Goal: Task Accomplishment & Management: Manage account settings

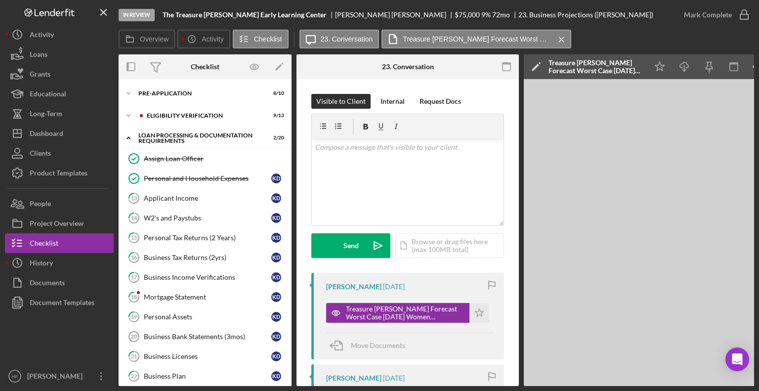
scroll to position [247, 0]
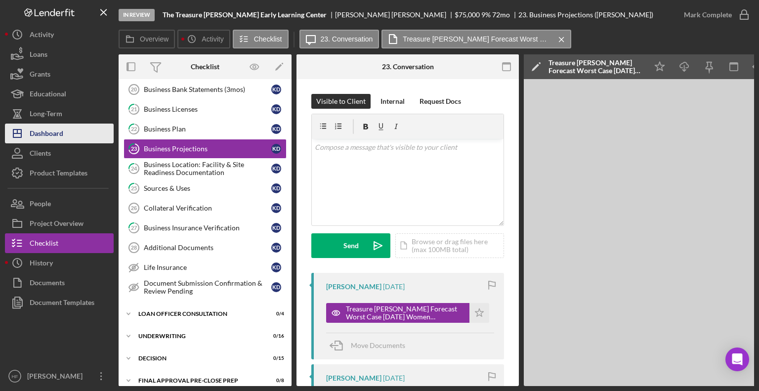
click at [87, 142] on button "Icon/Dashboard Dashboard" at bounding box center [59, 134] width 109 height 20
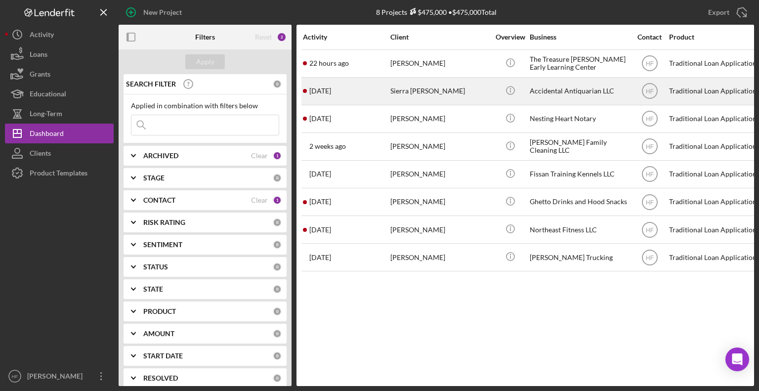
click at [372, 98] on div "[DATE] Sierra [PERSON_NAME]" at bounding box center [346, 91] width 86 height 26
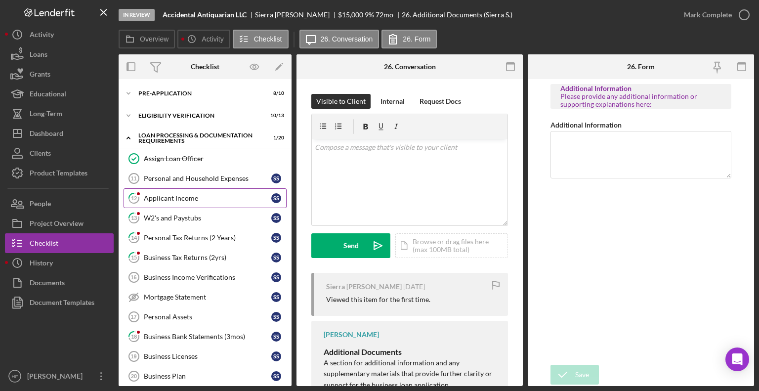
click at [224, 201] on div "Applicant Income" at bounding box center [207, 198] width 127 height 8
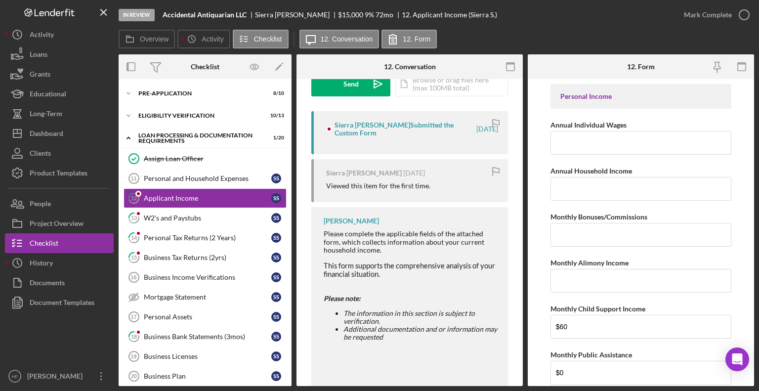
scroll to position [161, 0]
click at [209, 223] on link "13 W2's and Paystubs S S" at bounding box center [205, 218] width 163 height 20
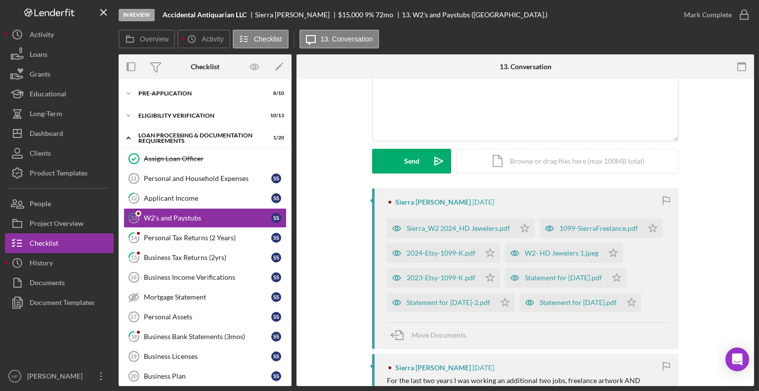
scroll to position [85, 0]
click at [471, 232] on div "Sierra_W2 2024_HD Jewelers.pdf" at bounding box center [451, 228] width 128 height 20
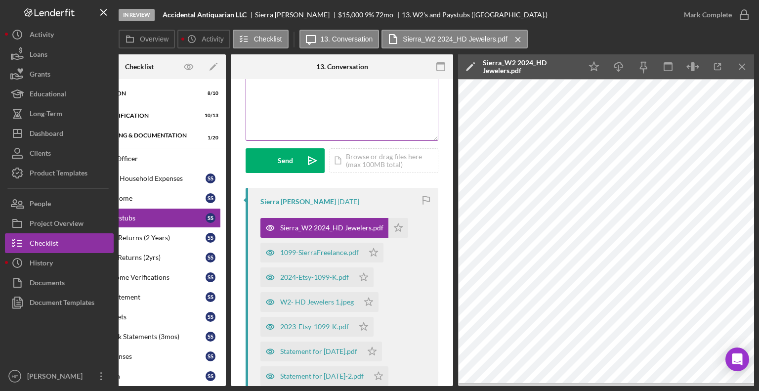
scroll to position [0, 0]
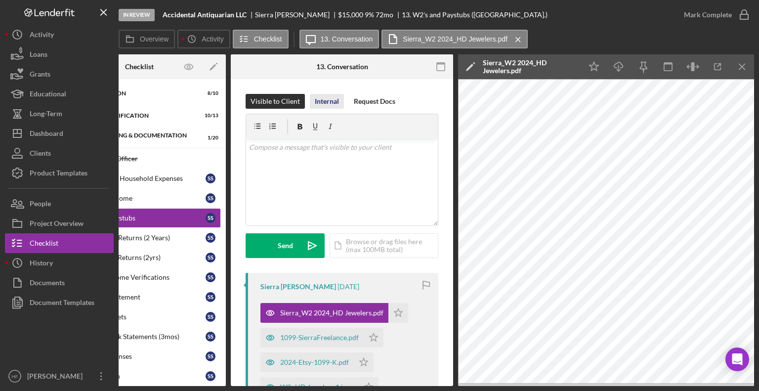
click at [331, 98] on div "Internal" at bounding box center [327, 101] width 24 height 15
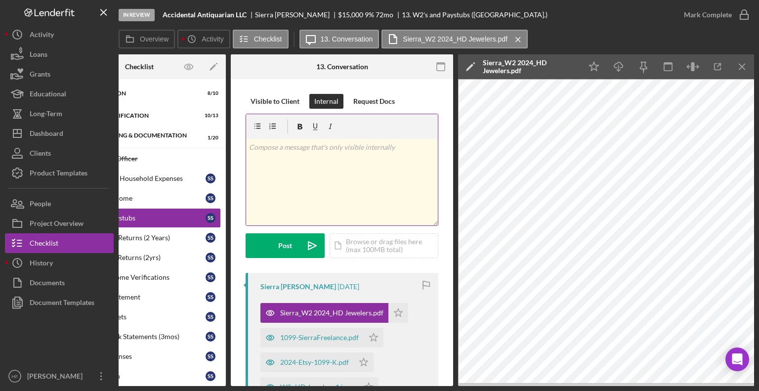
click at [373, 202] on div "v Color teal Color pink Remove color Add row above Add row below Add column bef…" at bounding box center [342, 182] width 192 height 86
click at [273, 193] on p "SSI: 3800.68" at bounding box center [349, 193] width 171 height 11
click at [289, 206] on p at bounding box center [349, 207] width 171 height 11
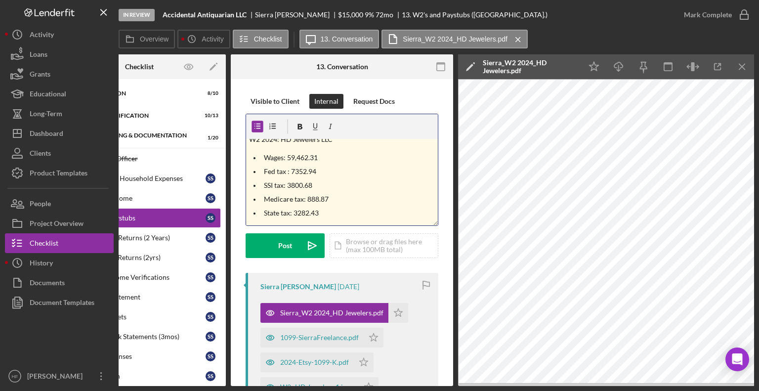
scroll to position [20, 0]
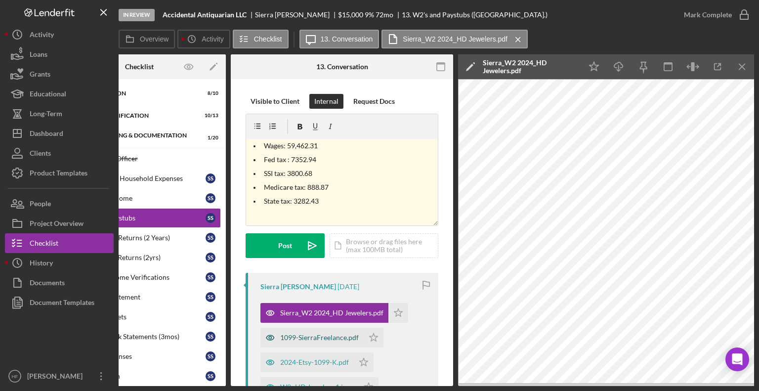
click at [330, 339] on div "1099-SierraFreelance.pdf" at bounding box center [319, 337] width 79 height 8
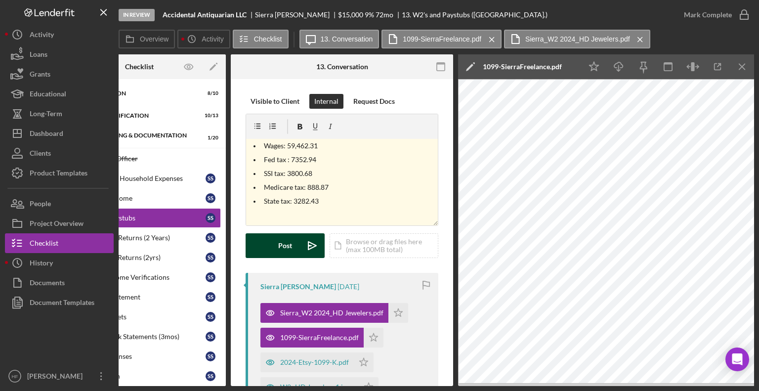
click at [267, 244] on button "Post Icon/icon-invite-send" at bounding box center [285, 245] width 79 height 25
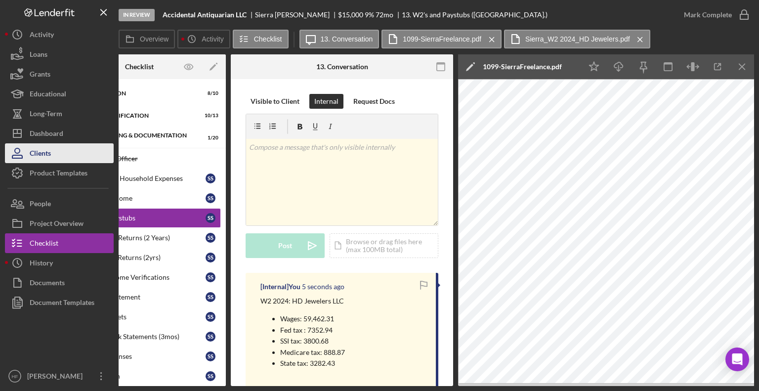
scroll to position [0, 0]
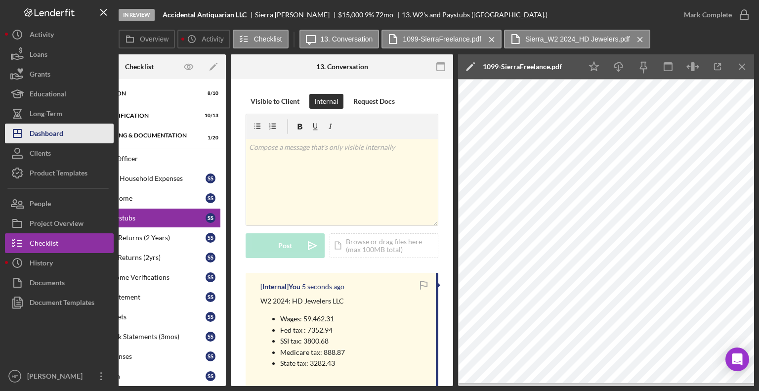
click at [66, 136] on button "Icon/Dashboard Dashboard" at bounding box center [59, 134] width 109 height 20
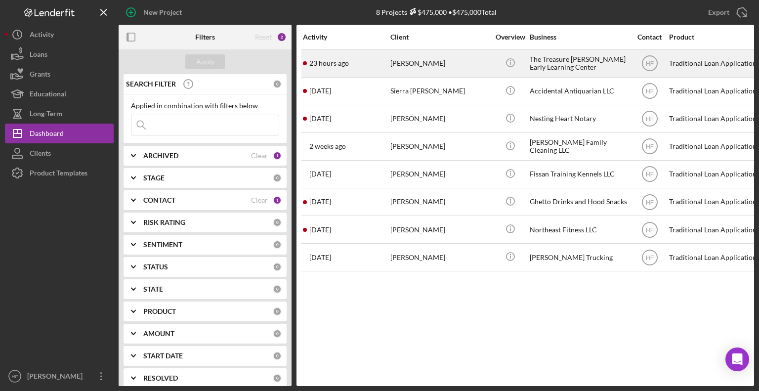
click at [384, 68] on div "23 hours ago [PERSON_NAME]" at bounding box center [346, 63] width 86 height 26
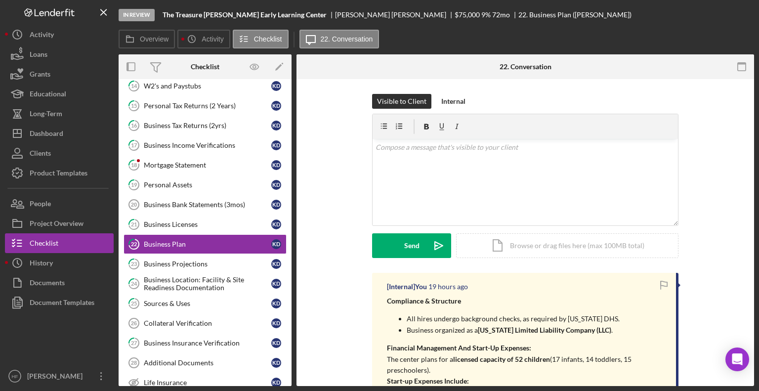
scroll to position [140, 0]
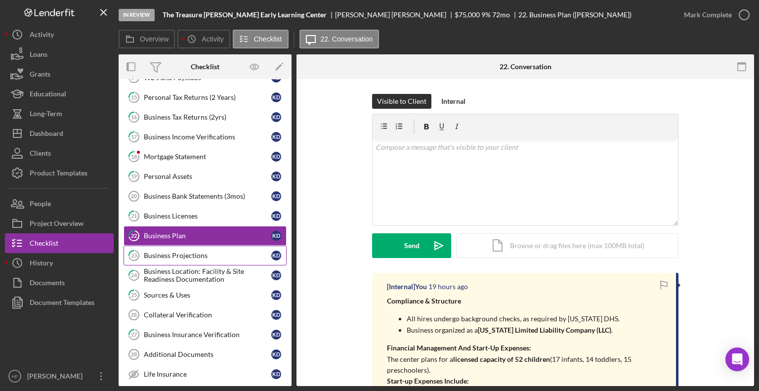
click at [227, 251] on div "Business Projections" at bounding box center [207, 255] width 127 height 8
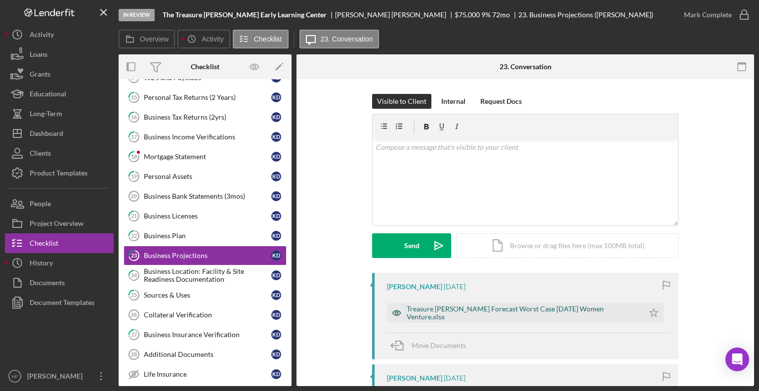
click at [483, 312] on div "Treasure [PERSON_NAME] Forecast Worst Case [DATE] Women Venture.xlsx" at bounding box center [523, 313] width 232 height 16
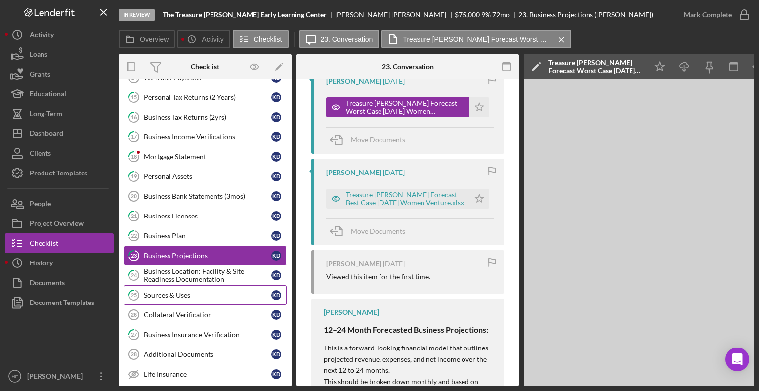
click at [189, 294] on div "Sources & Uses" at bounding box center [207, 295] width 127 height 8
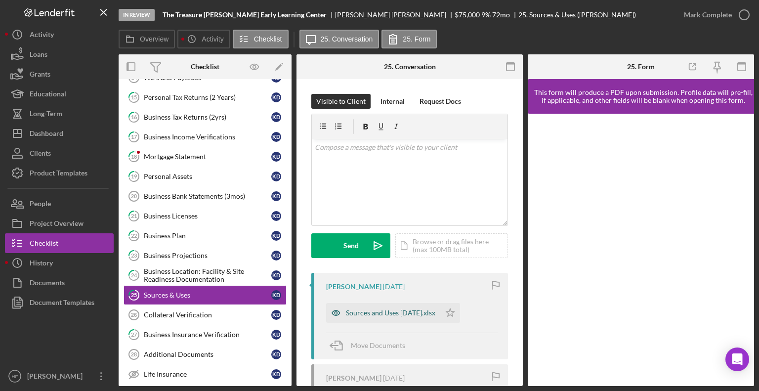
click at [377, 309] on div "Sources and Uses [DATE].xlsx" at bounding box center [390, 313] width 89 height 8
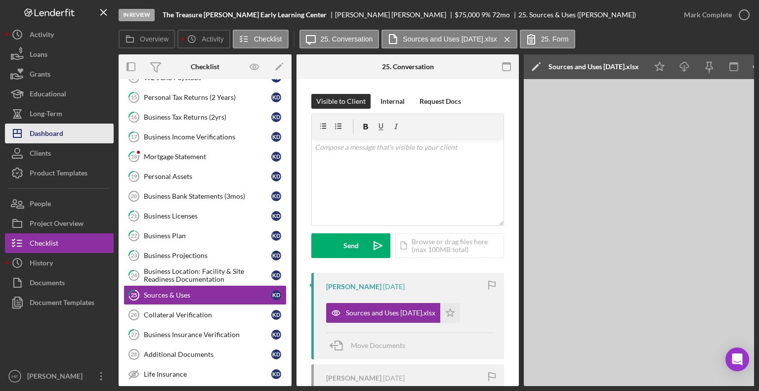
click at [92, 128] on button "Icon/Dashboard Dashboard" at bounding box center [59, 134] width 109 height 20
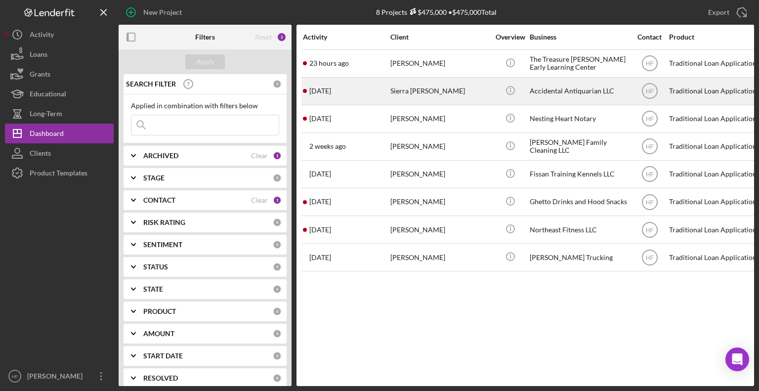
click at [377, 86] on div "[DATE] Sierra [PERSON_NAME]" at bounding box center [346, 91] width 86 height 26
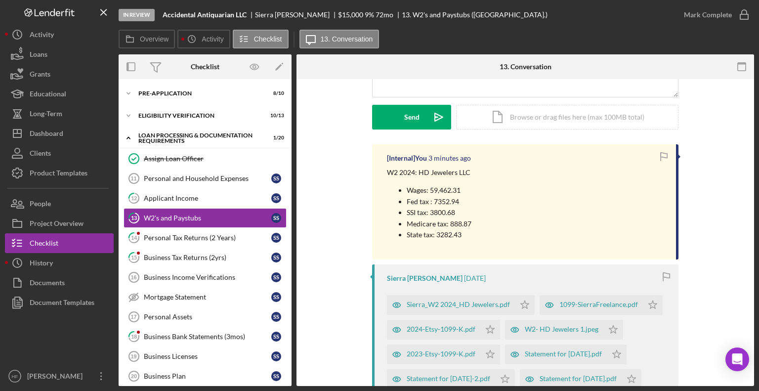
scroll to position [128, 0]
click at [584, 305] on div "1099-SierraFreelance.pdf" at bounding box center [598, 304] width 79 height 8
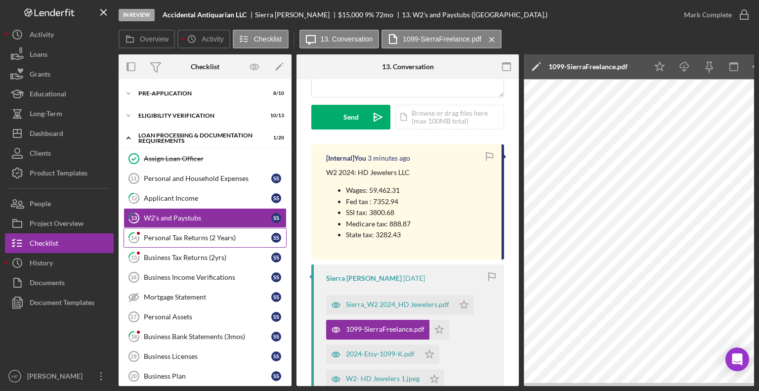
click at [223, 241] on link "14 Personal Tax Returns (2 Years) S S" at bounding box center [205, 238] width 163 height 20
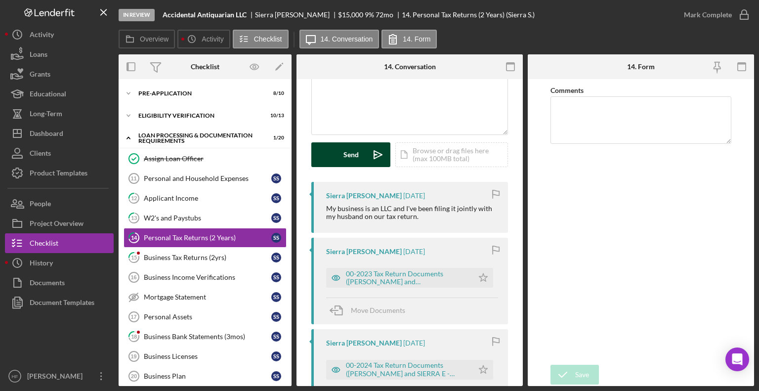
scroll to position [91, 0]
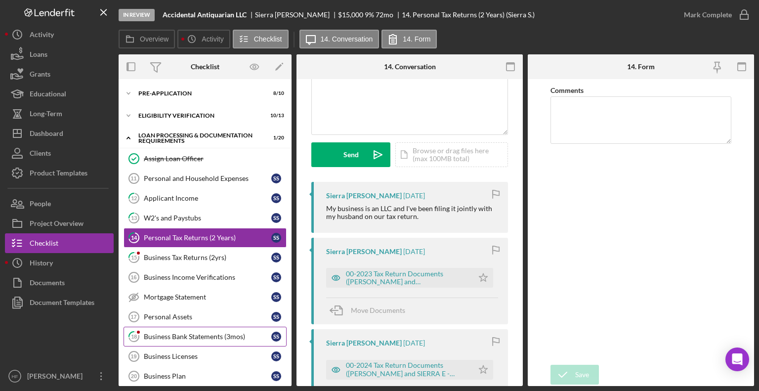
click at [235, 332] on div "Business Bank Statements (3mos)" at bounding box center [207, 336] width 127 height 8
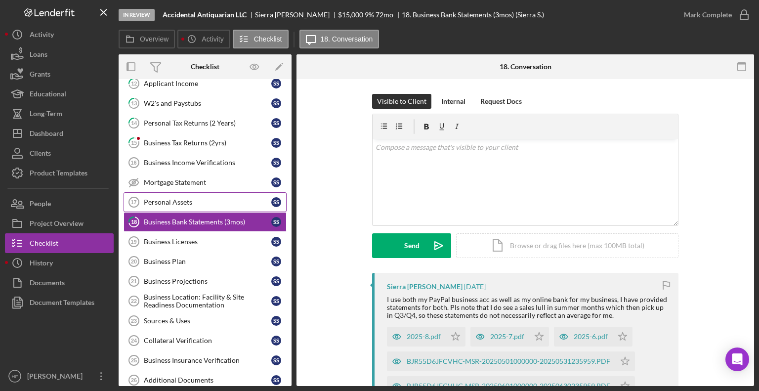
scroll to position [158, 0]
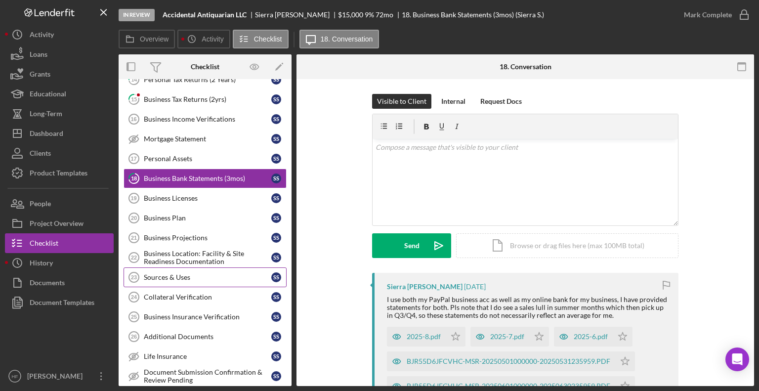
click at [233, 276] on div "Sources & Uses" at bounding box center [207, 277] width 127 height 8
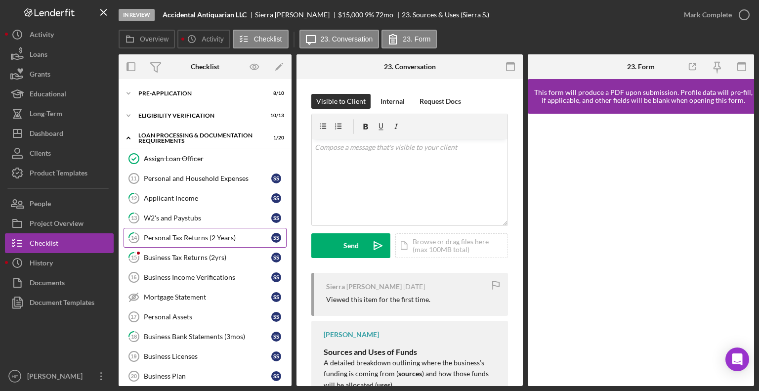
click at [231, 228] on link "14 Personal Tax Returns (2 Years) S S" at bounding box center [205, 238] width 163 height 20
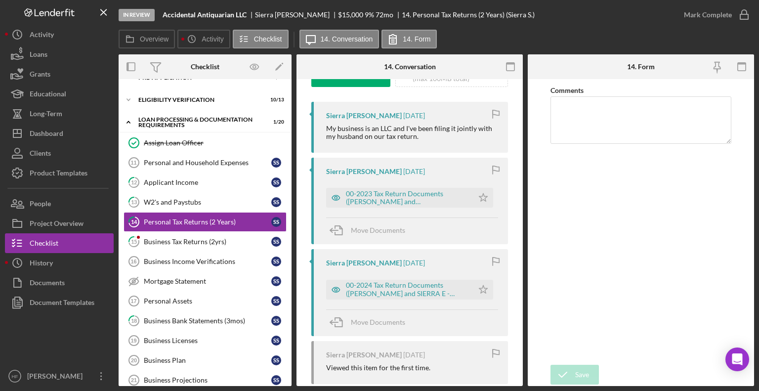
scroll to position [172, 0]
click at [375, 205] on div "00-2023 Tax Return Documents ([PERSON_NAME] and [PERSON_NAME] - Client Copy).pdf" at bounding box center [399, 197] width 147 height 20
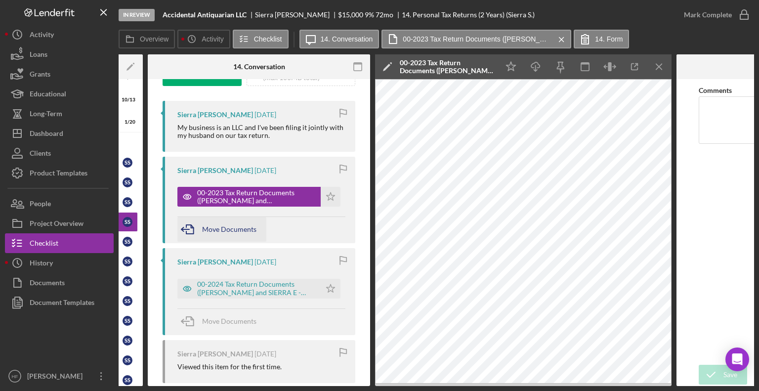
scroll to position [0, 0]
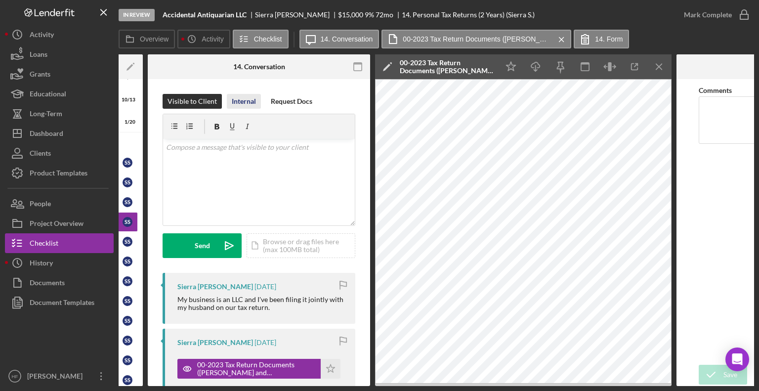
click at [245, 104] on div "Internal" at bounding box center [244, 101] width 24 height 15
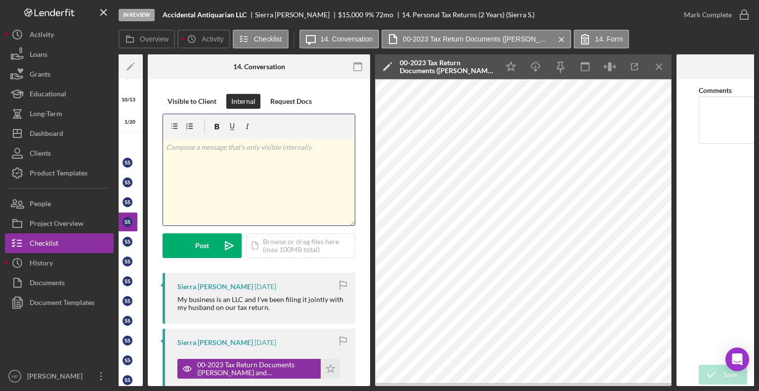
click at [246, 189] on div "v Color teal Color pink Remove color Add row above Add row below Add column bef…" at bounding box center [259, 182] width 192 height 86
click at [225, 196] on div "v Color teal Color pink Remove color Add row above Add row below Add column bef…" at bounding box center [259, 182] width 192 height 86
click at [166, 143] on p "2023:" at bounding box center [259, 147] width 186 height 11
click at [243, 213] on p "2023:" at bounding box center [259, 216] width 186 height 11
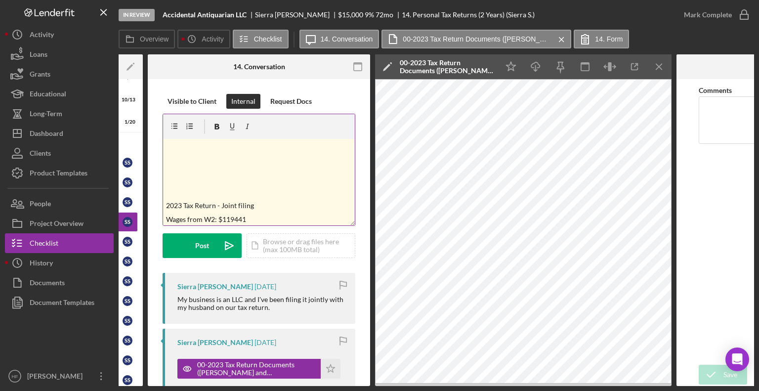
click at [233, 217] on p "Wages from W2: $119441" at bounding box center [259, 219] width 186 height 11
click at [262, 215] on p "Wages from W2: $119,441" at bounding box center [259, 219] width 186 height 11
click at [169, 223] on p at bounding box center [259, 218] width 186 height 11
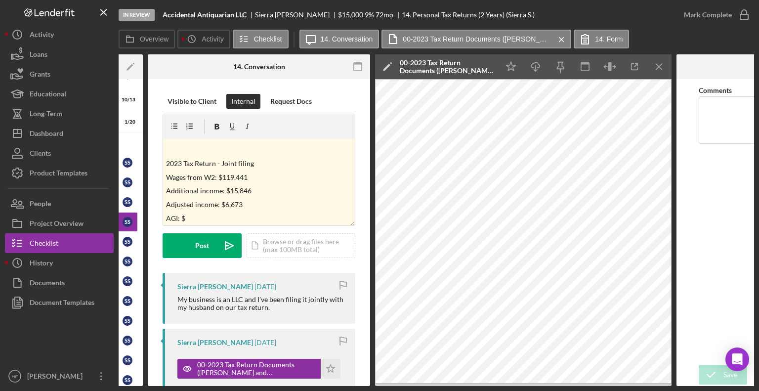
click at [240, 227] on form "v Color teal Color pink Remove color Add row above Add row below Add column bef…" at bounding box center [259, 186] width 193 height 144
click at [234, 219] on p "AGI: $" at bounding box center [259, 218] width 186 height 11
click at [310, 203] on p "AGI: $128,615" at bounding box center [259, 205] width 186 height 11
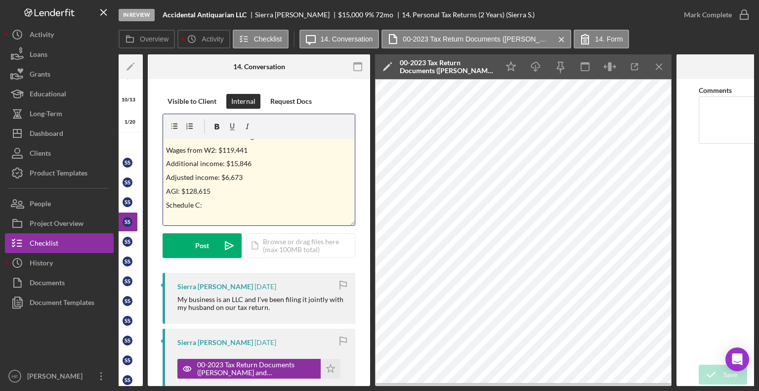
drag, startPoint x: 205, startPoint y: 204, endPoint x: 157, endPoint y: 204, distance: 47.4
click at [219, 126] on icon "button" at bounding box center [217, 127] width 22 height 22
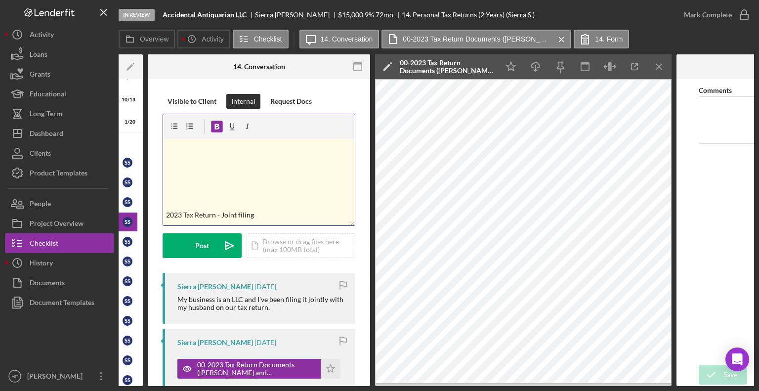
scroll to position [1, 0]
drag, startPoint x: 259, startPoint y: 215, endPoint x: 163, endPoint y: 211, distance: 95.9
drag, startPoint x: 163, startPoint y: 211, endPoint x: 250, endPoint y: 219, distance: 87.4
click at [250, 219] on p "2023 Tax Return - Joint filing" at bounding box center [259, 215] width 186 height 11
click at [253, 215] on p "2023 Tax Return - Joint filing" at bounding box center [259, 215] width 186 height 11
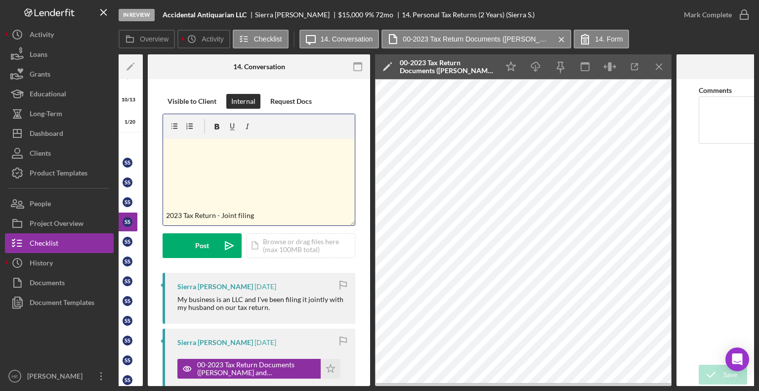
drag, startPoint x: 251, startPoint y: 215, endPoint x: 193, endPoint y: 211, distance: 58.9
drag, startPoint x: 193, startPoint y: 211, endPoint x: 173, endPoint y: 214, distance: 19.4
click at [173, 214] on p "2023 Tax Return - Joint filing" at bounding box center [259, 215] width 186 height 11
drag, startPoint x: 165, startPoint y: 213, endPoint x: 261, endPoint y: 217, distance: 96.4
click at [261, 217] on div "v Color teal Color pink Remove color Add row above Add row below Add column bef…" at bounding box center [259, 182] width 192 height 86
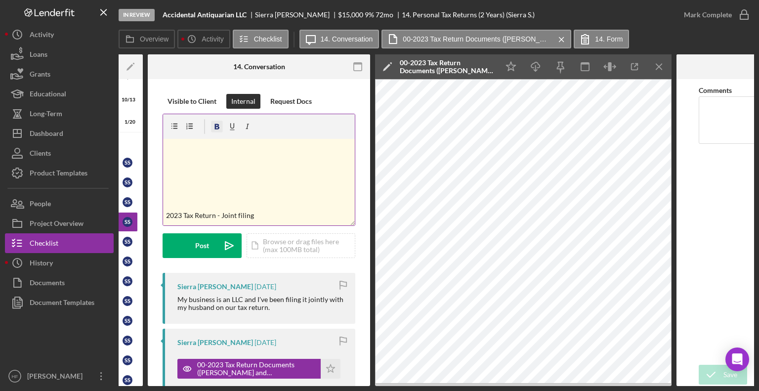
click at [216, 125] on icon "button" at bounding box center [217, 127] width 22 height 22
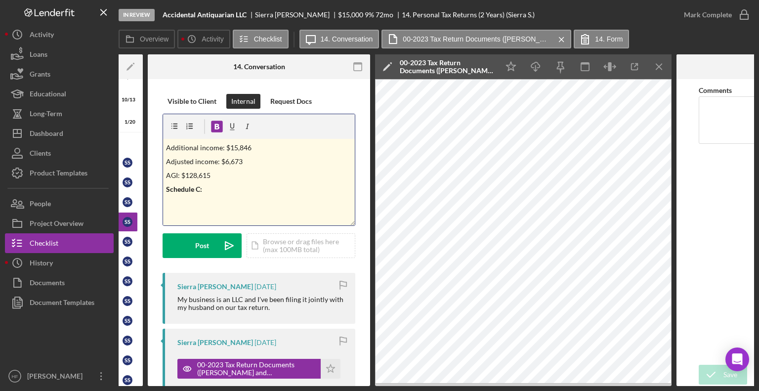
click at [233, 192] on p "Schedule C:" at bounding box center [259, 189] width 186 height 11
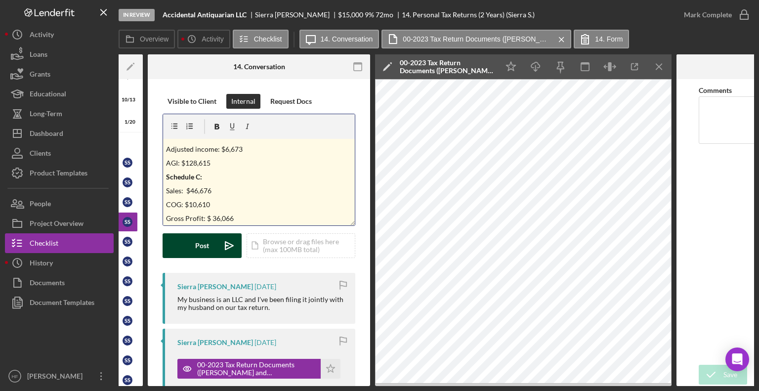
scroll to position [122, 0]
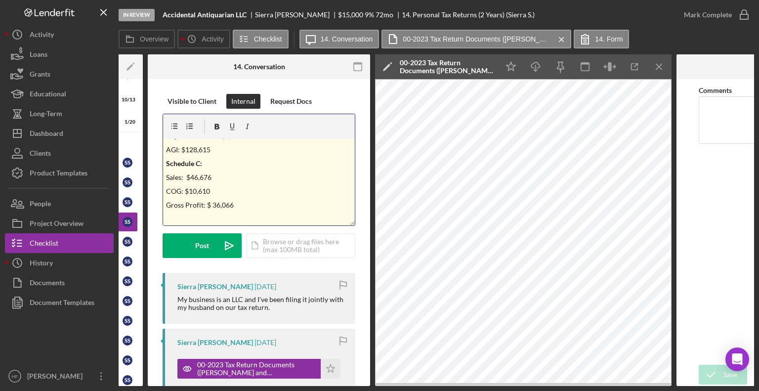
click at [281, 205] on p "Gross Profit: $ 36,066" at bounding box center [259, 205] width 186 height 11
drag, startPoint x: 201, startPoint y: 220, endPoint x: 144, endPoint y: 219, distance: 56.3
click at [144, 219] on div "Overview Internal Workflow Stage In Review Icon/Dropdown Arrow Archive (can una…" at bounding box center [436, 219] width 635 height 331
click at [199, 173] on p "Expenses:" at bounding box center [259, 175] width 186 height 11
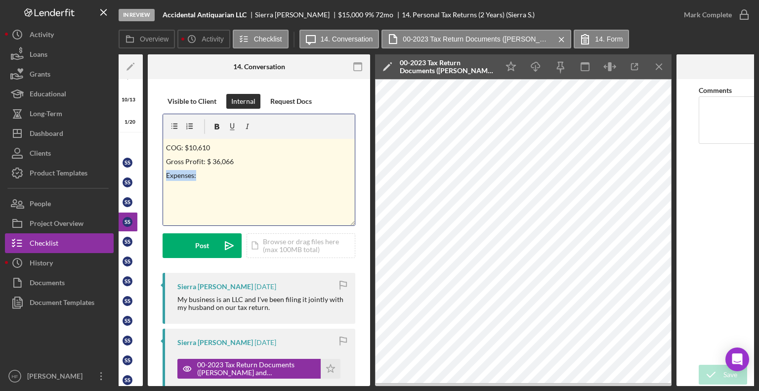
drag, startPoint x: 199, startPoint y: 173, endPoint x: 158, endPoint y: 170, distance: 41.2
click at [218, 127] on icon "button" at bounding box center [217, 126] width 5 height 5
click at [182, 201] on p at bounding box center [259, 203] width 186 height 11
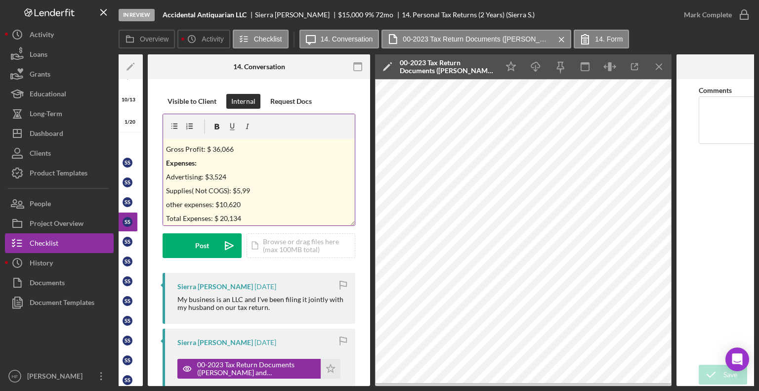
click at [247, 204] on p "other expenses: $10,620" at bounding box center [259, 204] width 186 height 11
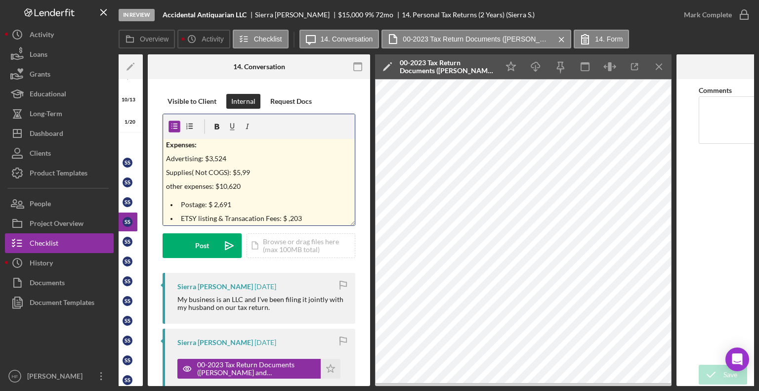
scroll to position [209, 0]
drag, startPoint x: 233, startPoint y: 218, endPoint x: 218, endPoint y: 221, distance: 15.7
click at [218, 221] on p "Printify: $" at bounding box center [266, 218] width 171 height 11
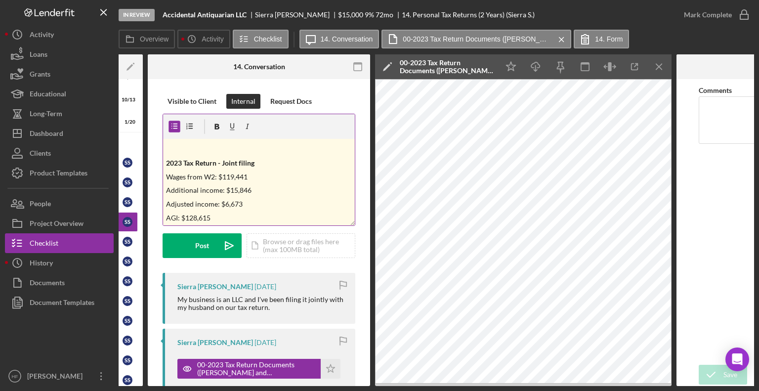
scroll to position [53, 0]
click at [249, 177] on p "Wages from W2: $119,441" at bounding box center [259, 176] width 186 height 11
click at [167, 144] on p at bounding box center [259, 149] width 186 height 11
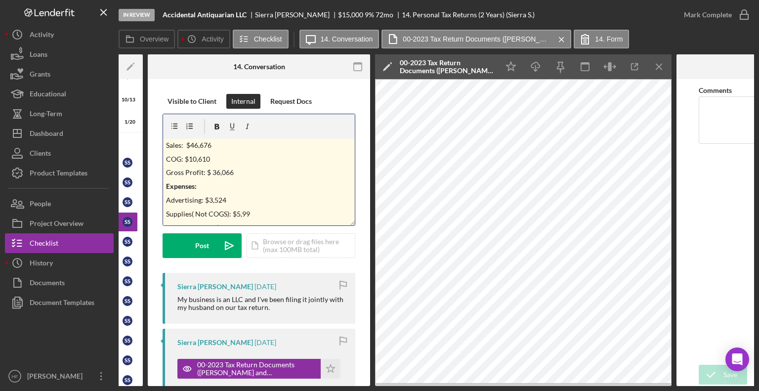
scroll to position [0, 0]
click at [171, 145] on p at bounding box center [259, 147] width 186 height 11
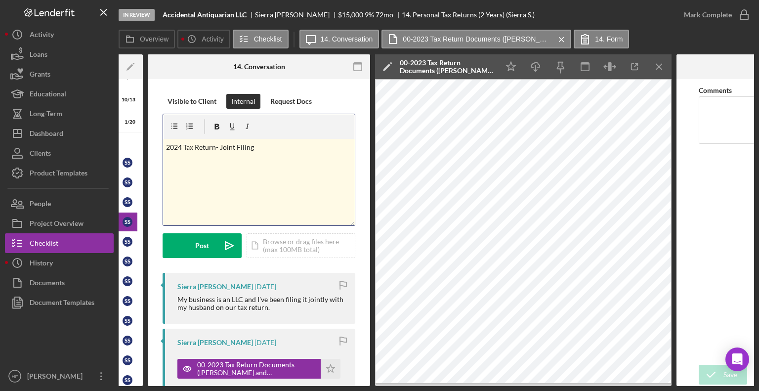
drag, startPoint x: 265, startPoint y: 150, endPoint x: 157, endPoint y: 142, distance: 108.5
click at [217, 128] on icon "button" at bounding box center [217, 126] width 5 height 5
click at [183, 168] on div "v Color teal Color pink Remove color Add row above Add row below Add column bef…" at bounding box center [259, 182] width 192 height 86
click at [504, 71] on icon "Icon/Star" at bounding box center [511, 67] width 22 height 22
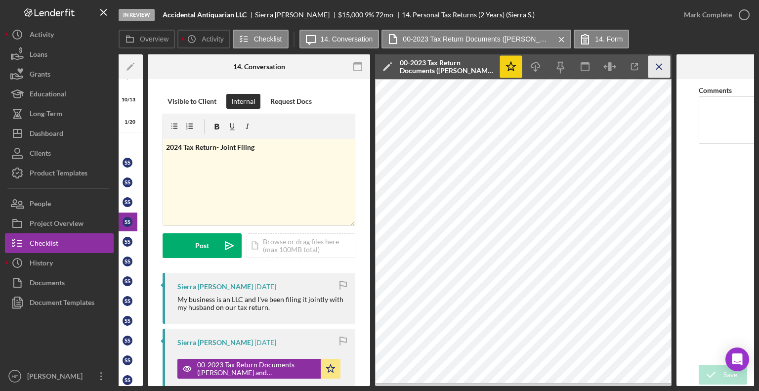
click at [662, 69] on line "button" at bounding box center [658, 66] width 5 height 5
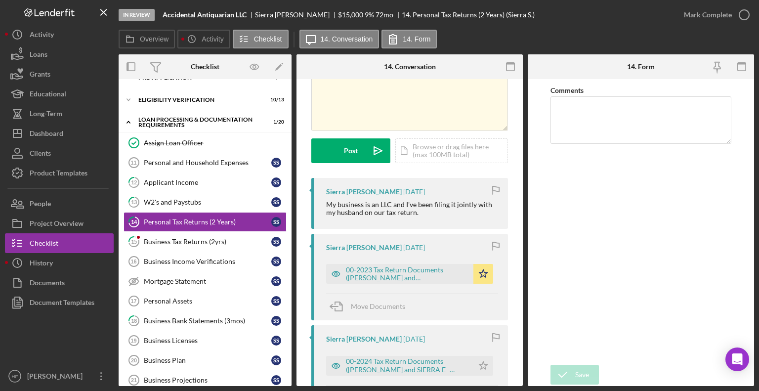
scroll to position [95, 0]
click at [444, 363] on div "00-2024 Tax Return Documents ([PERSON_NAME] and SIERRA E - Client Copy).pdf" at bounding box center [407, 365] width 123 height 16
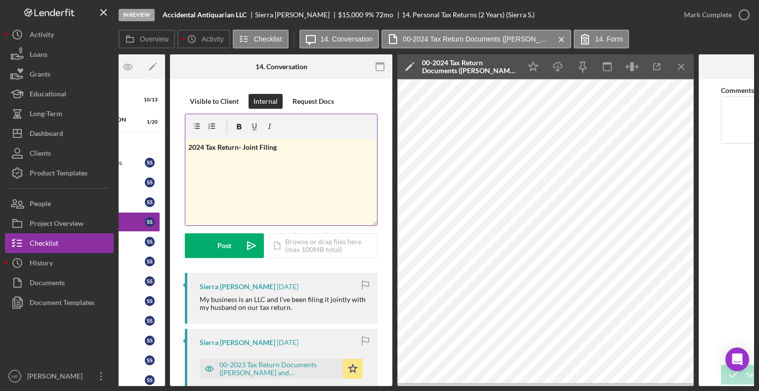
scroll to position [0, 126]
click at [238, 166] on div "v Color teal Color pink Remove color Add row above Add row below Add column bef…" at bounding box center [281, 182] width 192 height 86
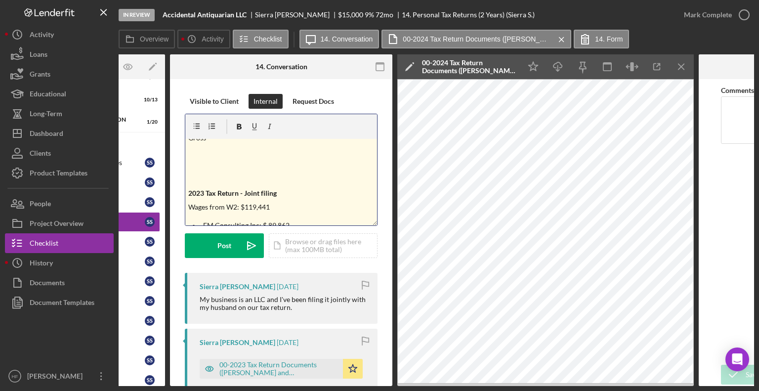
scroll to position [0, 0]
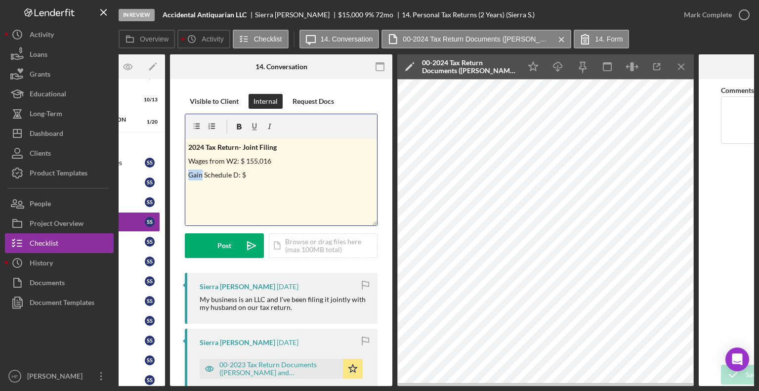
drag, startPoint x: 201, startPoint y: 171, endPoint x: 165, endPoint y: 165, distance: 36.1
click at [165, 165] on div "Overview Internal Workflow Stage In Review Icon/Dropdown Arrow Archive (can una…" at bounding box center [436, 219] width 635 height 331
click at [225, 174] on p "Gain Schedule D: $" at bounding box center [281, 174] width 186 height 11
drag, startPoint x: 202, startPoint y: 172, endPoint x: 177, endPoint y: 177, distance: 25.3
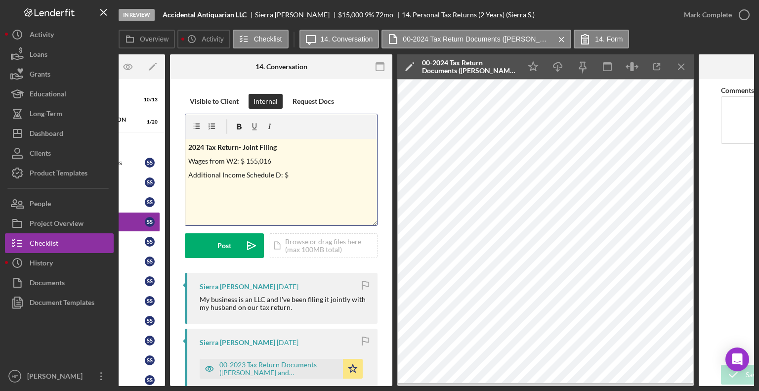
click at [279, 174] on p "Additional Income Schedule D: $" at bounding box center [281, 174] width 186 height 11
click at [292, 176] on p "Additional Income Schedule 1: $" at bounding box center [281, 174] width 186 height 11
click at [318, 171] on p "Additional Income Schedule 1: $ 12,350" at bounding box center [281, 174] width 186 height 11
click at [258, 197] on p "AGI : $" at bounding box center [281, 202] width 186 height 11
click at [276, 177] on p "Additional Income Schedule 1: $ 12,350" at bounding box center [281, 174] width 186 height 11
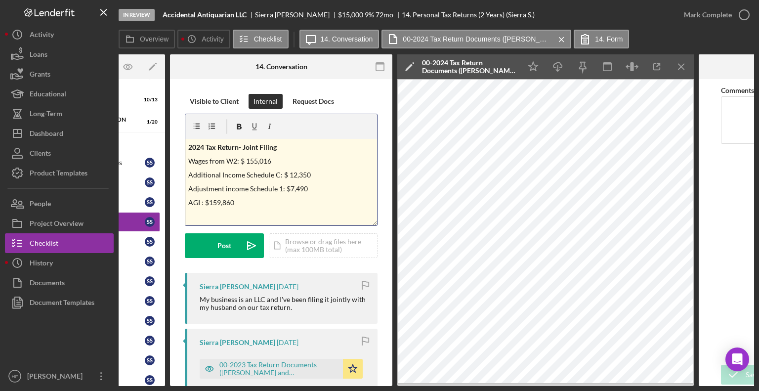
click at [264, 207] on p "AGI : $159,860" at bounding box center [281, 202] width 186 height 11
drag, startPoint x: 224, startPoint y: 213, endPoint x: 180, endPoint y: 209, distance: 44.2
click at [239, 127] on icon "button" at bounding box center [239, 127] width 22 height 22
click at [226, 218] on p "Schedule C" at bounding box center [281, 216] width 186 height 11
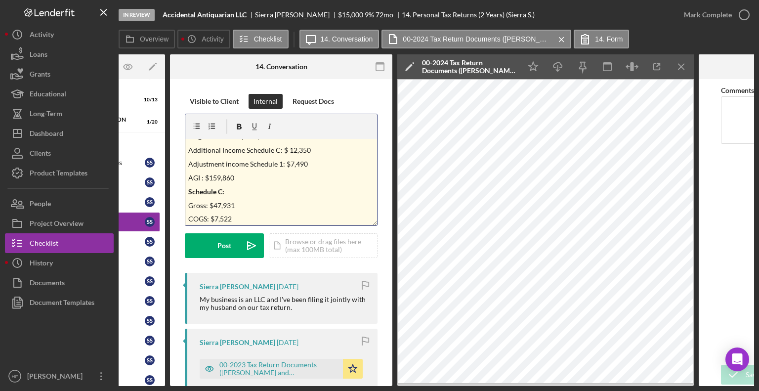
scroll to position [39, 0]
click at [282, 193] on p "Gross: $47,931" at bounding box center [281, 191] width 186 height 11
click at [284, 206] on p "COGS: $7,522" at bounding box center [281, 205] width 186 height 11
click at [203, 195] on p "Gross: $47,931" at bounding box center [281, 191] width 186 height 11
click at [253, 207] on p "COGS: $7,522" at bounding box center [281, 205] width 186 height 11
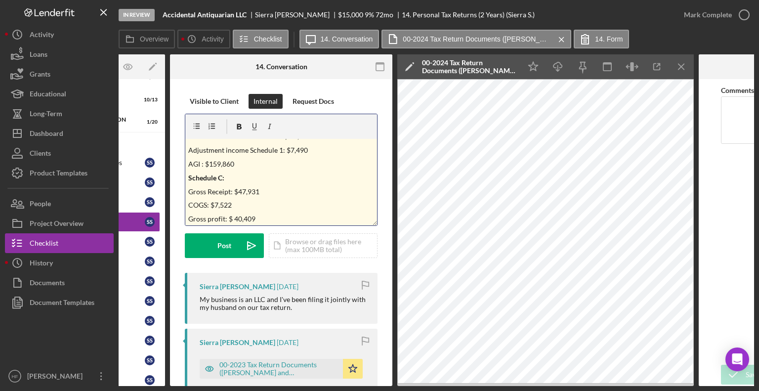
scroll to position [53, 0]
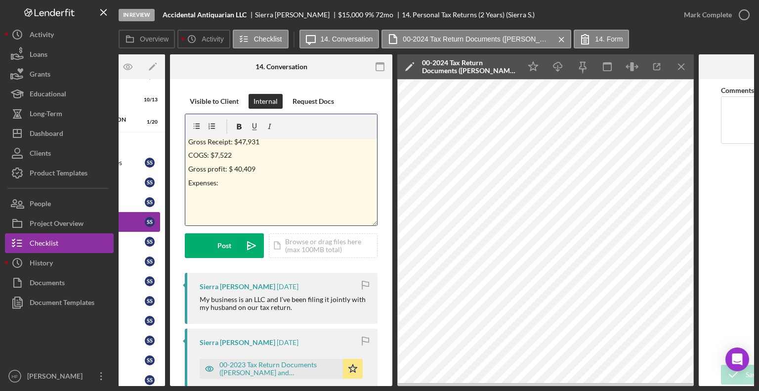
drag, startPoint x: 224, startPoint y: 222, endPoint x: 154, endPoint y: 220, distance: 70.2
click at [154, 220] on div "Overview Internal Workflow Stage In Review Icon/Dropdown Arrow Archive (can una…" at bounding box center [436, 219] width 635 height 331
click at [224, 169] on p at bounding box center [281, 174] width 186 height 11
drag, startPoint x: 222, startPoint y: 158, endPoint x: 170, endPoint y: 154, distance: 52.0
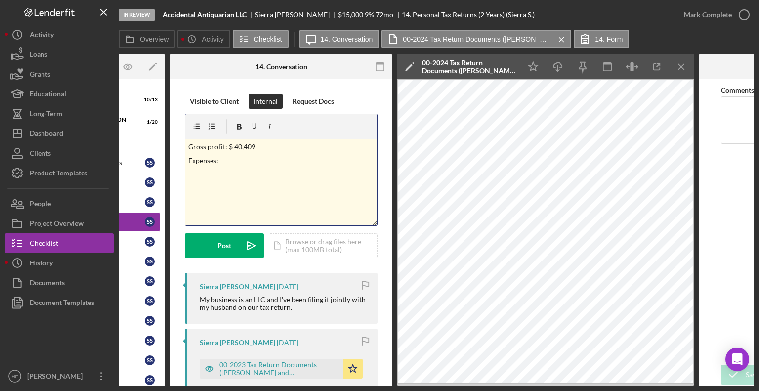
click at [237, 126] on icon "button" at bounding box center [239, 126] width 5 height 5
click at [207, 174] on p at bounding box center [281, 174] width 186 height 11
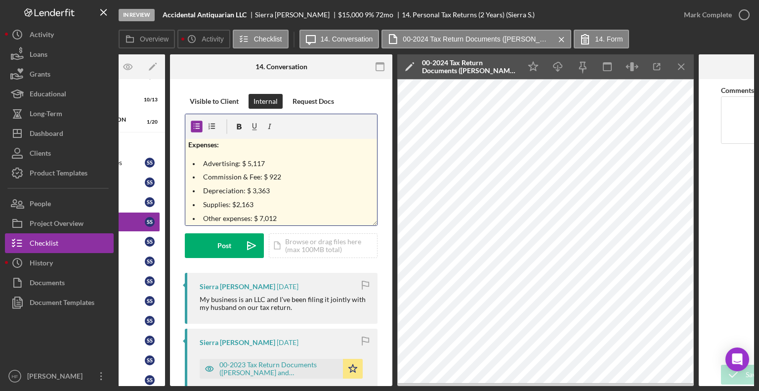
click at [299, 221] on p "Other expenses: $ 7,012" at bounding box center [288, 218] width 171 height 11
click at [282, 177] on p "Depreciation: $ 3,363" at bounding box center [288, 176] width 171 height 11
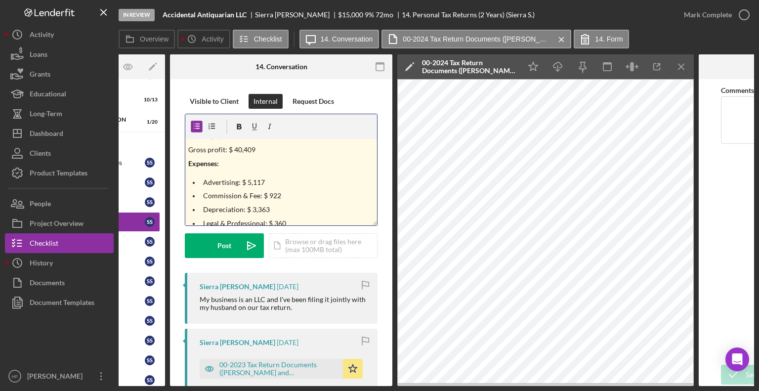
scroll to position [108, 0]
click at [273, 172] on div "v Color teal Color pink Remove color Add row above Add row below Add column bef…" at bounding box center [281, 182] width 192 height 86
click at [275, 181] on p "Advertising: $ 5,117" at bounding box center [288, 181] width 171 height 11
click at [249, 168] on div "v Color teal Color pink Remove color Add row above Add row below Add column bef…" at bounding box center [281, 182] width 192 height 86
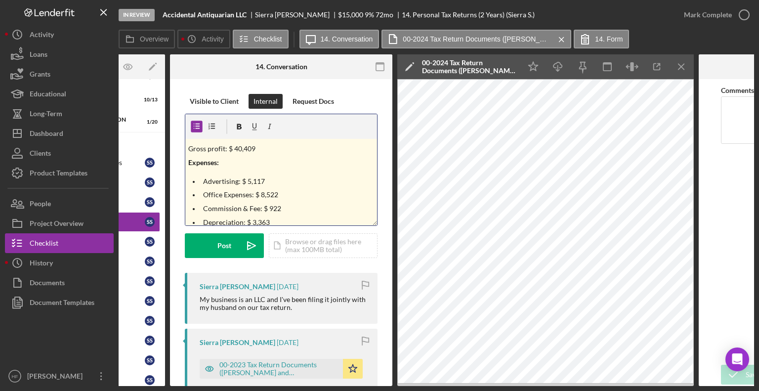
click at [246, 166] on p "Expenses:" at bounding box center [281, 162] width 186 height 11
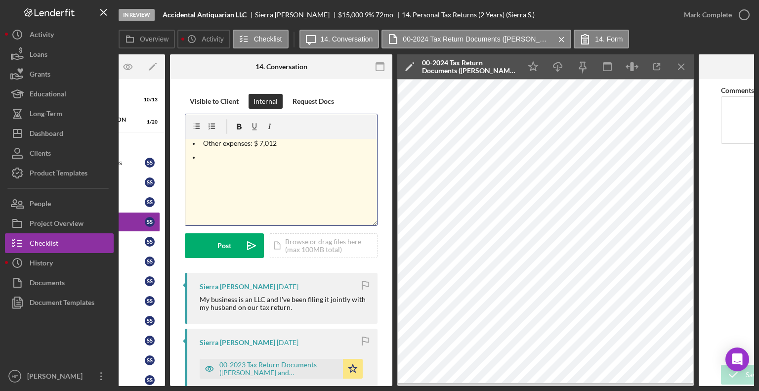
scroll to position [229, 0]
click at [236, 160] on p at bounding box center [288, 157] width 171 height 11
click at [269, 201] on p "Professional Fee" at bounding box center [296, 198] width 157 height 11
click at [259, 158] on p "Postage:" at bounding box center [296, 157] width 157 height 11
click at [336, 174] on p "Etsy Listing & Transaction Fee:" at bounding box center [296, 171] width 157 height 11
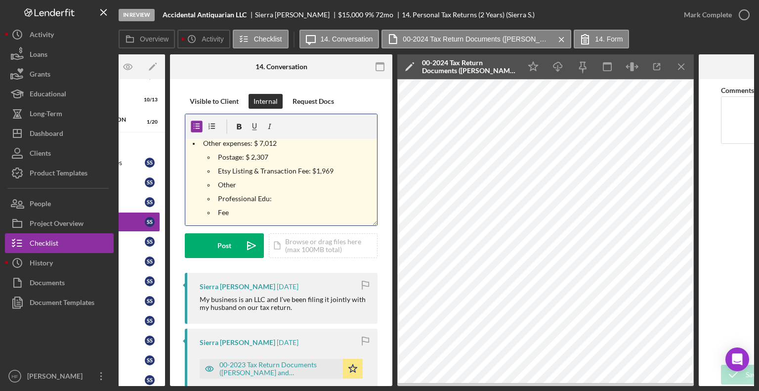
click at [289, 182] on p "Other" at bounding box center [296, 184] width 157 height 11
click at [302, 192] on ul "Postage: $ 2,307 Etsy Listing & Transaction Fee: $1,969 Other: $ 1,368 Professi…" at bounding box center [288, 185] width 177 height 66
click at [300, 204] on ul "Postage: $ 2,307 Etsy Listing & Transaction Fee: $1,969 Other: $ 1,368 Professi…" at bounding box center [288, 185] width 177 height 66
click at [290, 197] on p "Professional Edu:" at bounding box center [296, 198] width 157 height 11
click at [277, 216] on p "Fee" at bounding box center [296, 212] width 157 height 11
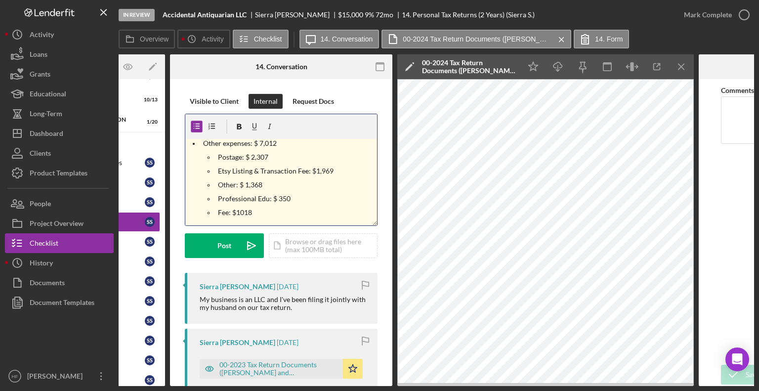
click at [237, 213] on p "Fee: $1018" at bounding box center [296, 212] width 157 height 11
click at [238, 213] on p "Fee: $1018" at bounding box center [296, 212] width 157 height 11
click at [336, 197] on p "Professional Edu: $ 350" at bounding box center [296, 198] width 157 height 11
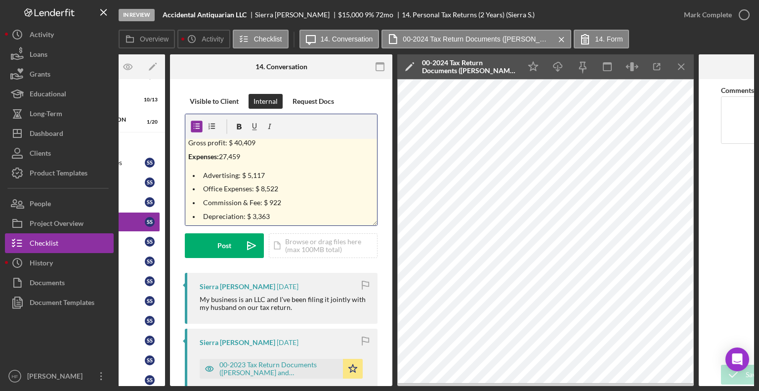
scroll to position [116, 0]
click at [186, 154] on div "v Color teal Color pink Remove color Add row above Add row below Add column bef…" at bounding box center [281, 182] width 192 height 86
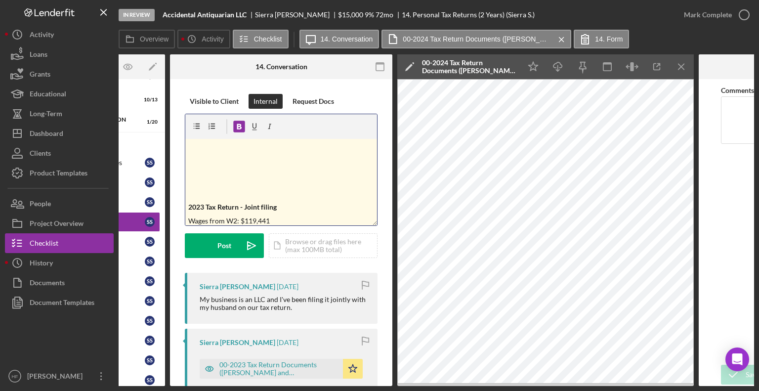
scroll to position [325, 0]
click at [200, 185] on p at bounding box center [281, 190] width 186 height 11
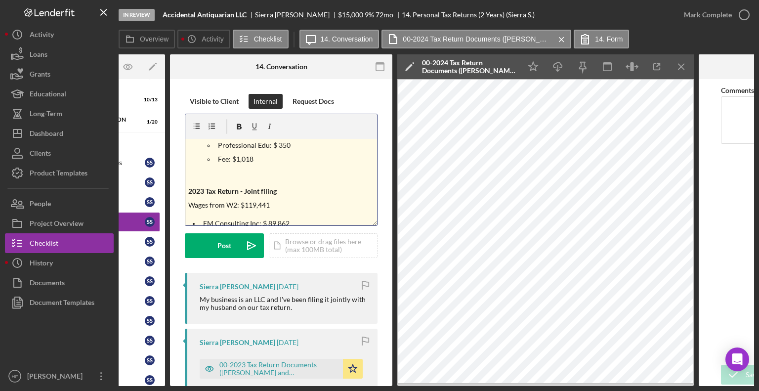
scroll to position [0, 0]
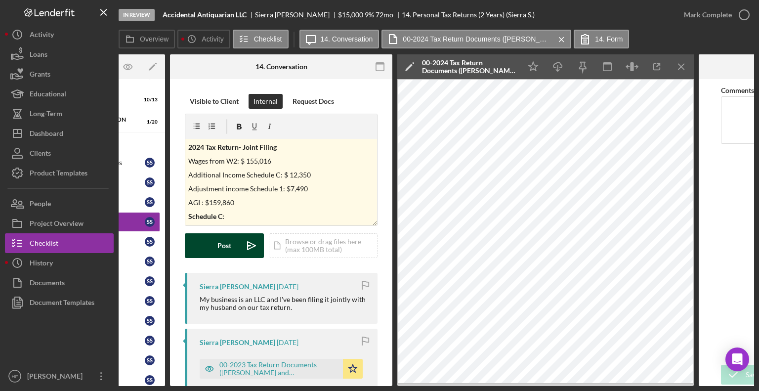
click at [216, 252] on button "Post Icon/icon-invite-send" at bounding box center [224, 245] width 79 height 25
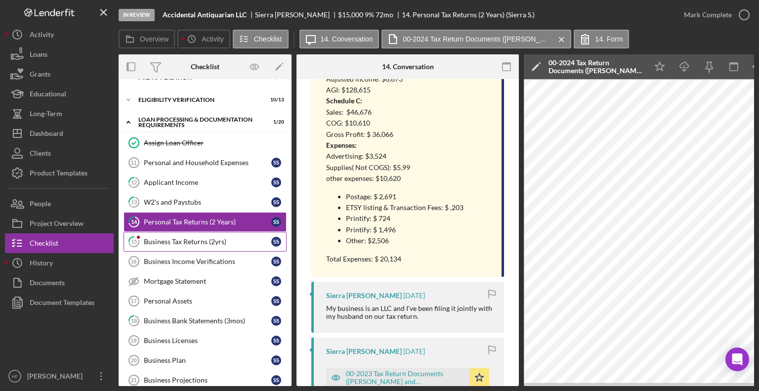
click at [208, 248] on link "15 Business Tax Returns (2yrs) S S" at bounding box center [205, 242] width 163 height 20
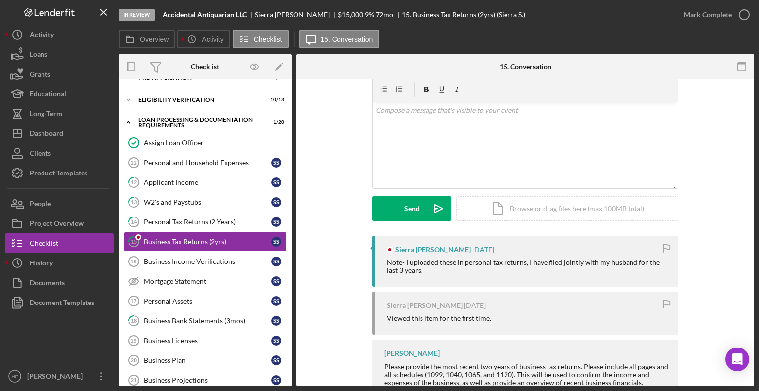
scroll to position [146, 0]
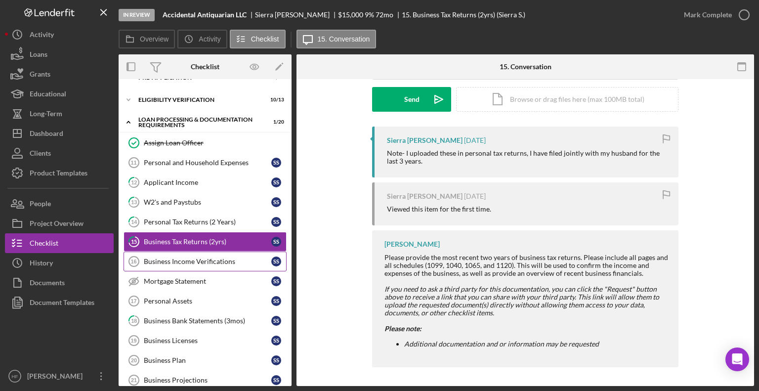
click at [221, 251] on link "Business Income Verifications 16 Business Income Verifications S S" at bounding box center [205, 261] width 163 height 20
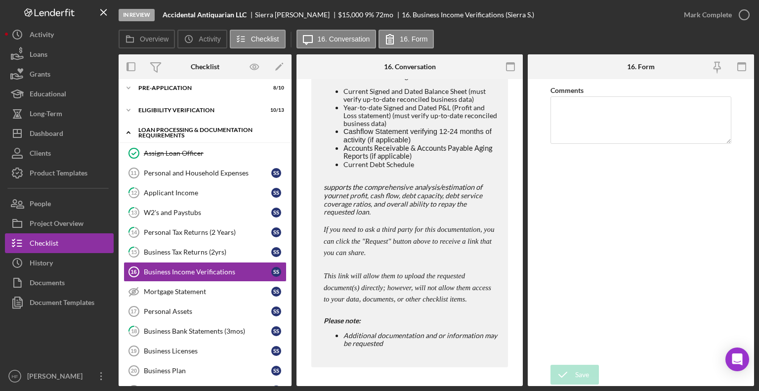
scroll to position [5, 0]
click at [207, 251] on div "Business Tax Returns (2yrs)" at bounding box center [207, 253] width 127 height 8
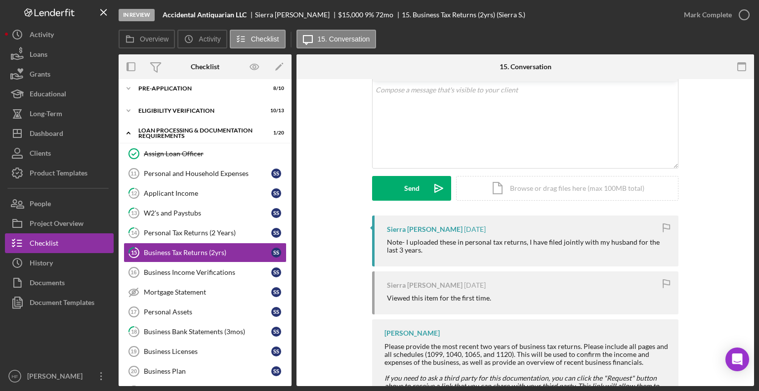
scroll to position [61, 0]
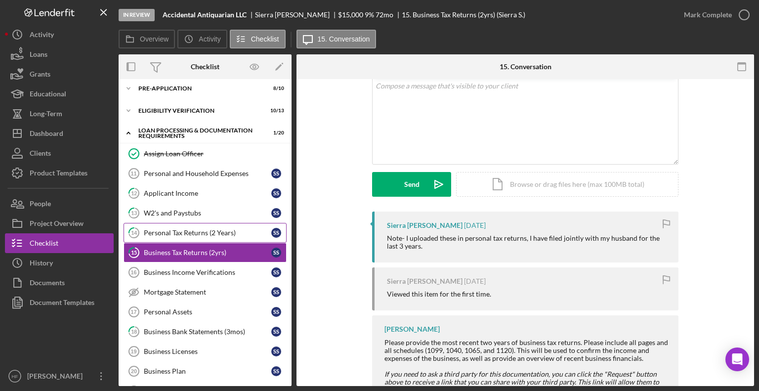
click at [241, 232] on div "Personal Tax Returns (2 Years)" at bounding box center [207, 233] width 127 height 8
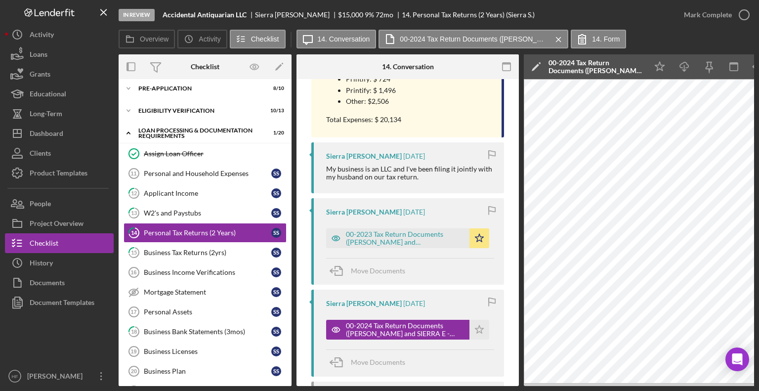
scroll to position [686, 0]
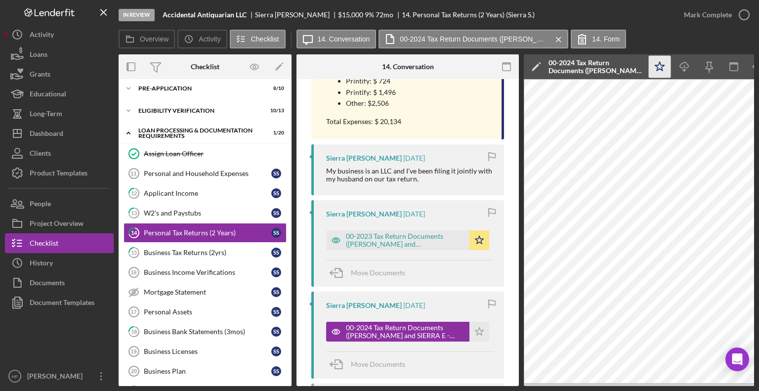
click at [658, 68] on polygon "button" at bounding box center [659, 66] width 9 height 9
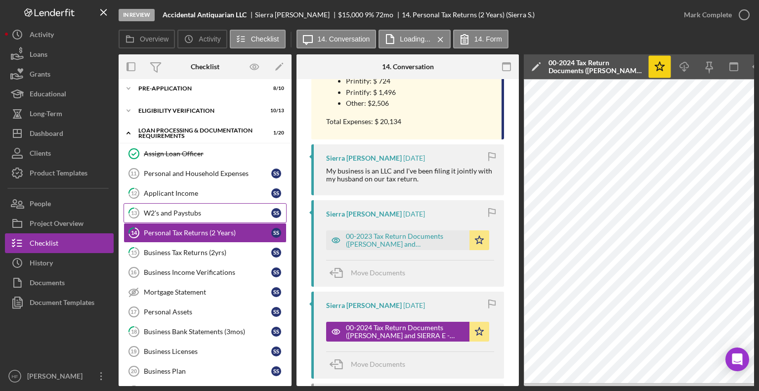
click at [215, 209] on div "W2's and Paystubs" at bounding box center [207, 213] width 127 height 8
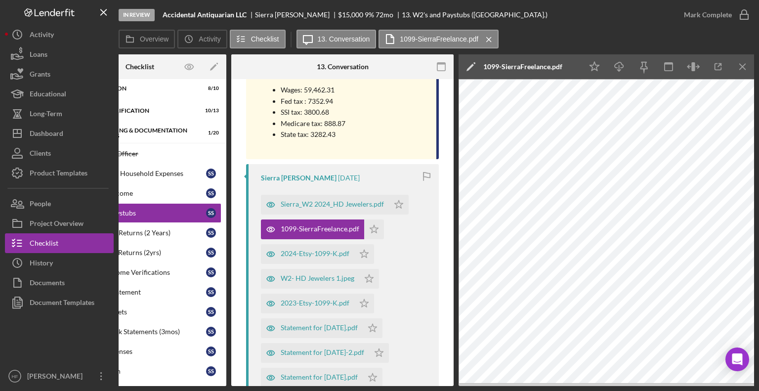
scroll to position [229, 0]
click at [334, 250] on div "2024-Etsy-1099-K.pdf" at bounding box center [315, 253] width 69 height 8
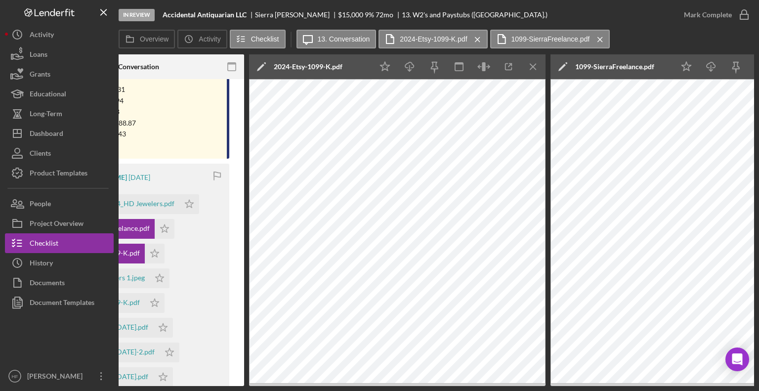
scroll to position [0, 0]
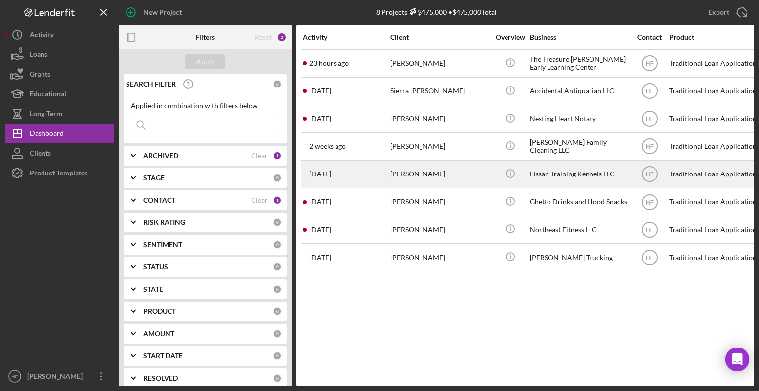
click at [468, 185] on div "[PERSON_NAME]" at bounding box center [439, 174] width 99 height 26
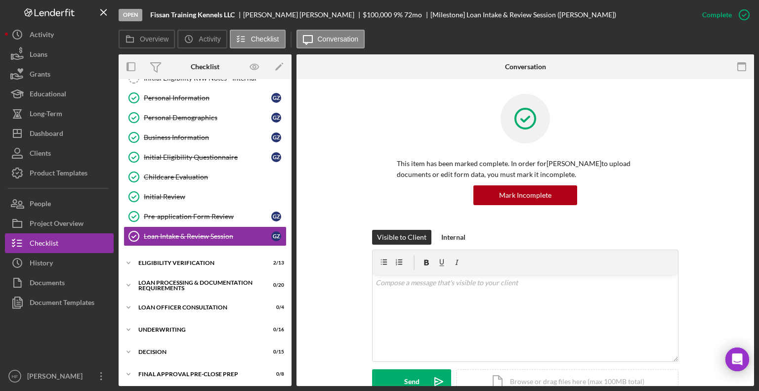
scroll to position [57, 0]
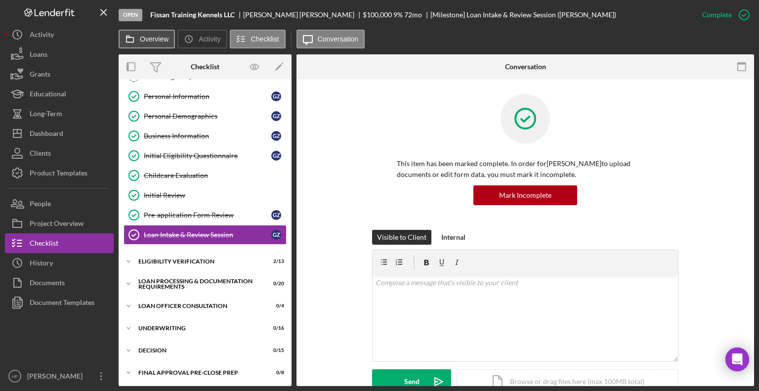
click at [158, 42] on label "Overview" at bounding box center [154, 39] width 29 height 8
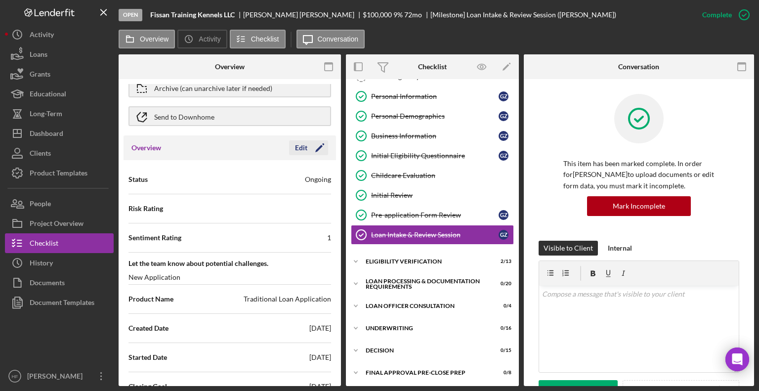
scroll to position [0, 0]
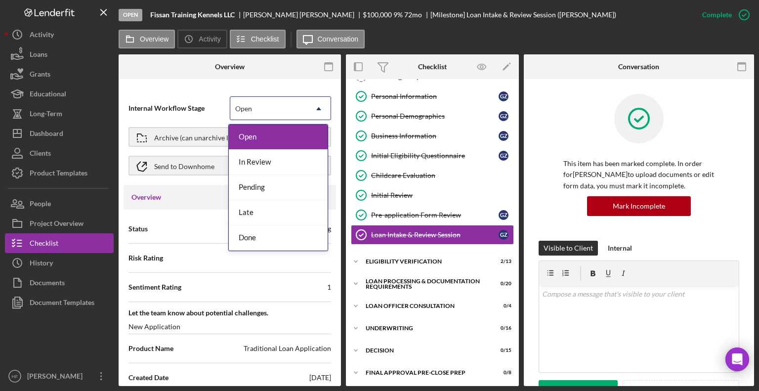
click at [316, 111] on icon "Icon/Dropdown Arrow" at bounding box center [319, 109] width 24 height 24
click at [298, 87] on div "Internal Workflow Stage 5 results available. Use Up and Down to choose options,…" at bounding box center [230, 235] width 222 height 302
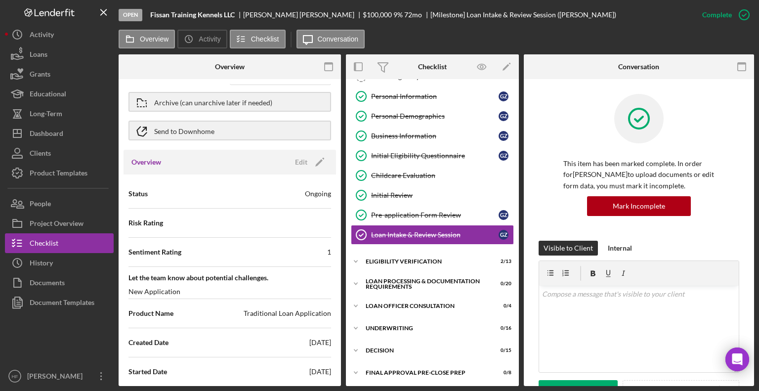
scroll to position [36, 0]
click at [307, 167] on icon "Icon/Edit" at bounding box center [319, 161] width 25 height 25
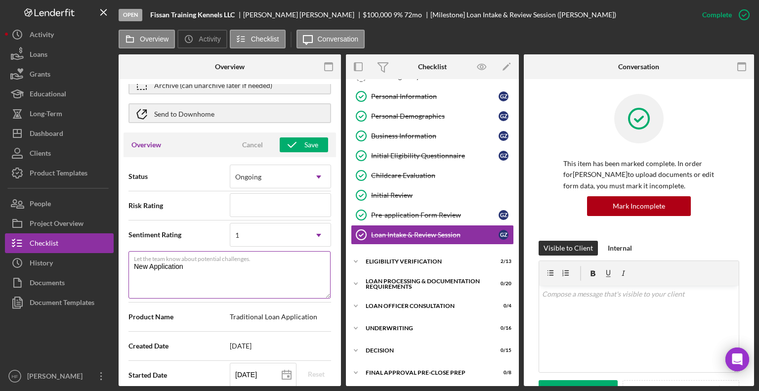
scroll to position [53, 0]
drag, startPoint x: 302, startPoint y: 271, endPoint x: 192, endPoint y: 273, distance: 110.7
click at [192, 273] on textarea "New Application" at bounding box center [229, 273] width 202 height 47
drag, startPoint x: 189, startPoint y: 269, endPoint x: 117, endPoint y: 268, distance: 72.6
click at [117, 268] on div "Open Fissan Training Kennels LLC Gary Ziehr $100,000 $100,000 9 % 72 mo [Milest…" at bounding box center [379, 193] width 749 height 386
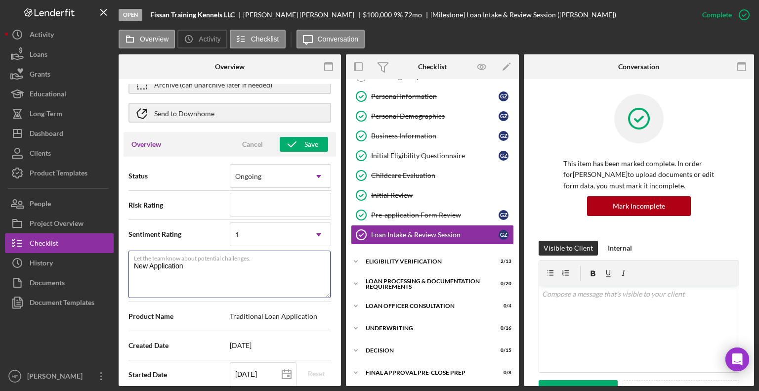
type textarea "r"
type textarea "Here's a snapshot of information that has been fully approved, as well as the i…"
type textarea "re"
type textarea "Here's a snapshot of information that has been fully approved, as well as the i…"
type textarea "rea"
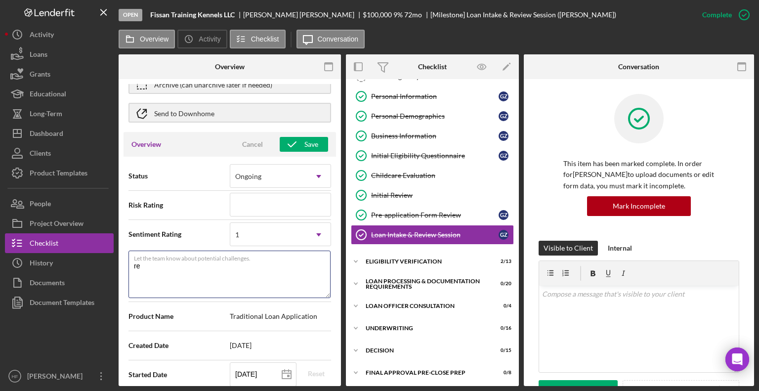
type textarea "Here's a snapshot of information that has been fully approved, as well as the i…"
type textarea "reap"
type textarea "Here's a snapshot of information that has been fully approved, as well as the i…"
type textarea "reapp"
type textarea "Here's a snapshot of information that has been fully approved, as well as the i…"
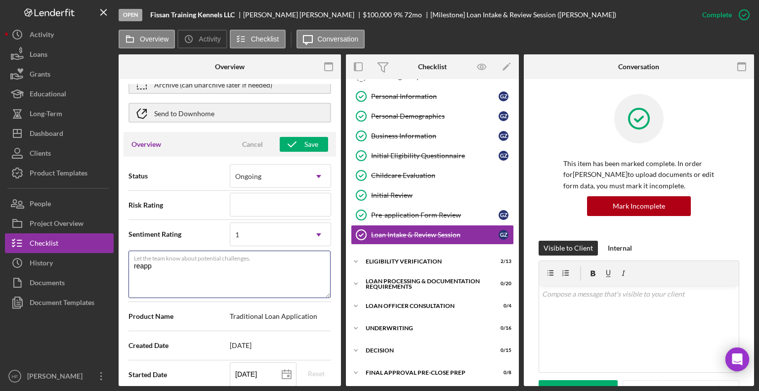
type textarea "reappl"
type textarea "Here's a snapshot of information that has been fully approved, as well as the i…"
type textarea "reapply"
type textarea "Here's a snapshot of information that has been fully approved, as well as the i…"
type textarea "reapplye"
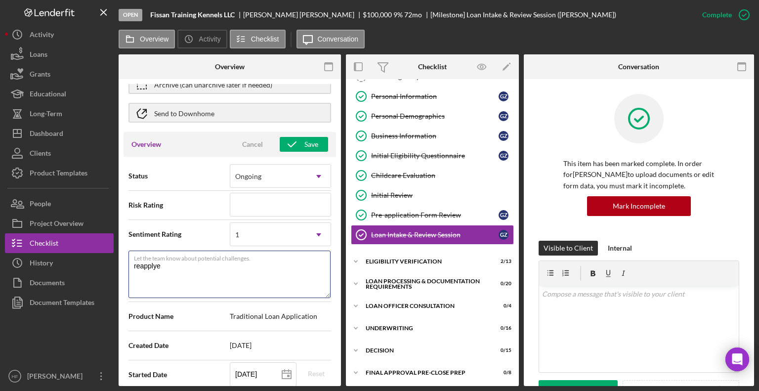
type textarea "Here's a snapshot of information that has been fully approved, as well as the i…"
type textarea "reapplyed"
type textarea "Here's a snapshot of information that has been fully approved, as well as the i…"
type textarea "reapplyed"
type textarea "Here's a snapshot of information that has been fully approved, as well as the i…"
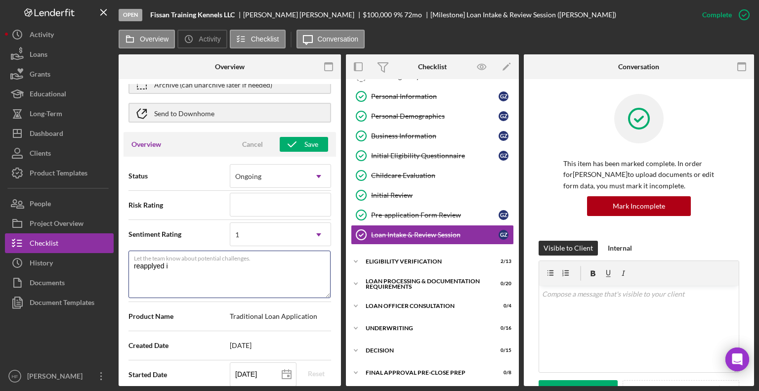
type textarea "reapplyed iw"
type textarea "Here's a snapshot of information that has been fully approved, as well as the i…"
type textarea "reapplyed iwt"
type textarea "Here's a snapshot of information that has been fully approved, as well as the i…"
type textarea "reapplyed iwth"
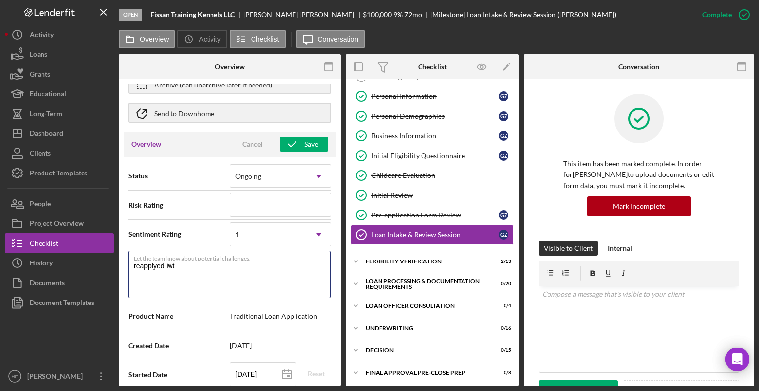
type textarea "Here's a snapshot of information that has been fully approved, as well as the i…"
type textarea "reapplyed iwth"
type textarea "Here's a snapshot of information that has been fully approved, as well as the i…"
type textarea "reapplyed iwth c"
type textarea "Here's a snapshot of information that has been fully approved, as well as the i…"
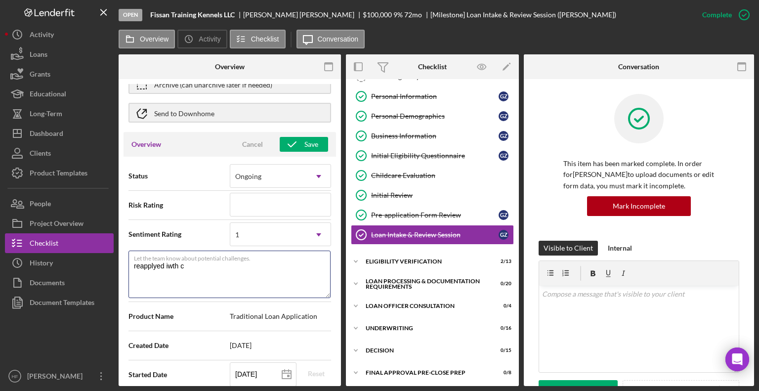
type textarea "reapplyed iwth co"
type textarea "Here's a snapshot of information that has been fully approved, as well as the i…"
type textarea "reapplyed iwth c"
type textarea "Here's a snapshot of information that has been fully approved, as well as the i…"
type textarea "reapplyed iwth"
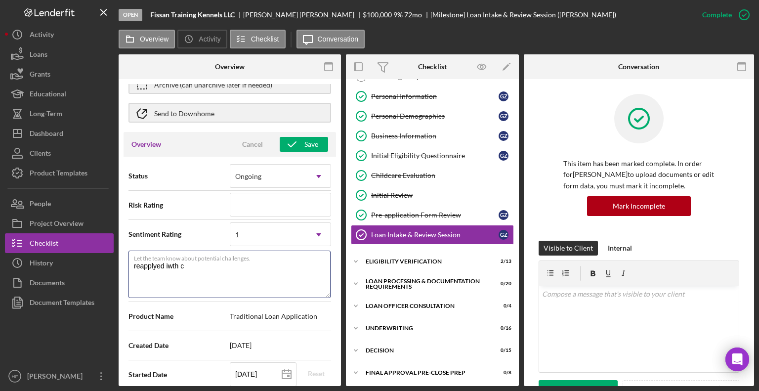
type textarea "Here's a snapshot of information that has been fully approved, as well as the i…"
type textarea "reapplyed iwth"
type textarea "Here's a snapshot of information that has been fully approved, as well as the i…"
type textarea "reapplyed iwt"
type textarea "Here's a snapshot of information that has been fully approved, as well as the i…"
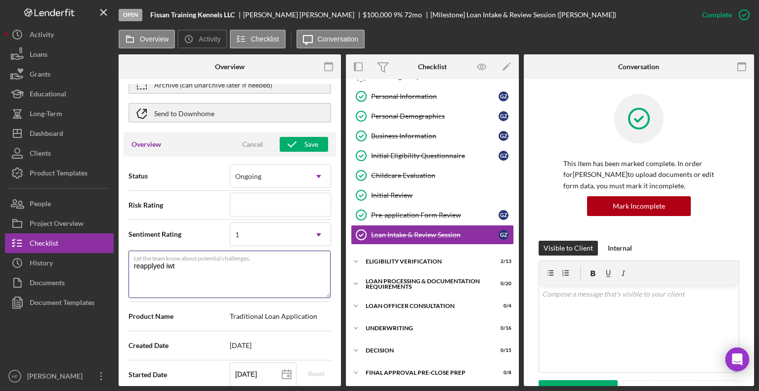
type textarea "reapplyed iw"
type textarea "Here's a snapshot of information that has been fully approved, as well as the i…"
type textarea "reapplyed i"
type textarea "Here's a snapshot of information that has been fully approved, as well as the i…"
type textarea "reapplyed"
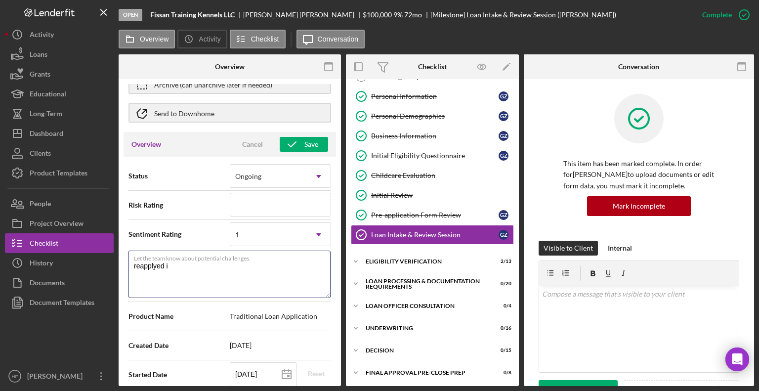
type textarea "Here's a snapshot of information that has been fully approved, as well as the i…"
type textarea "reapplyed"
type textarea "Here's a snapshot of information that has been fully approved, as well as the i…"
type textarea "reapplyed w"
type textarea "Here's a snapshot of information that has been fully approved, as well as the i…"
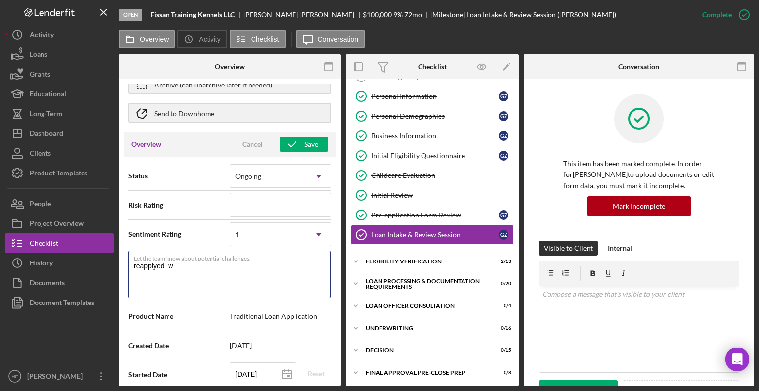
type textarea "reapplyed wi"
type textarea "Here's a snapshot of information that has been fully approved, as well as the i…"
type textarea "reapplyed wit"
type textarea "Here's a snapshot of information that has been fully approved, as well as the i…"
type textarea "reapplyed with"
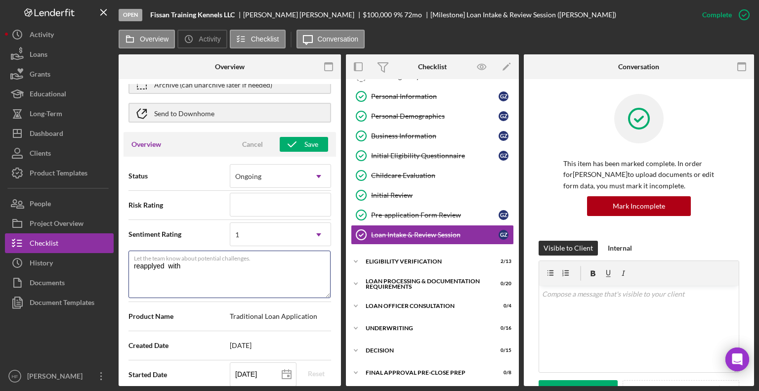
type textarea "Here's a snapshot of information that has been fully approved, as well as the i…"
type textarea "reapplyed with"
type textarea "Here's a snapshot of information that has been fully approved, as well as the i…"
type textarea "reapplyed with c"
type textarea "Here's a snapshot of information that has been fully approved, as well as the i…"
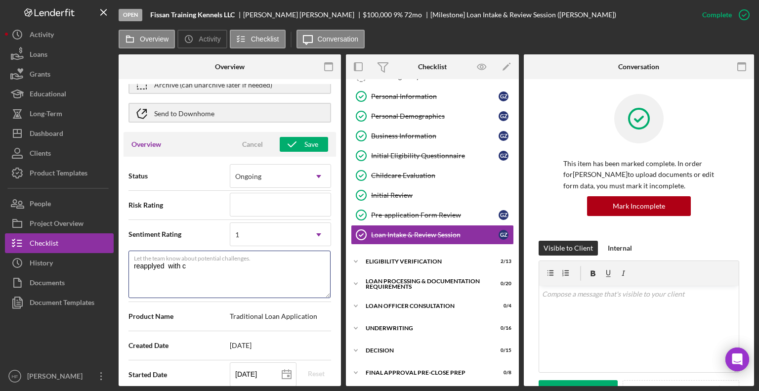
type textarea "reapplyed with co"
type textarea "Here's a snapshot of information that has been fully approved, as well as the i…"
type textarea "reapplyed with cor"
type textarea "Here's a snapshot of information that has been fully approved, as well as the i…"
type textarea "reapplyed with corr"
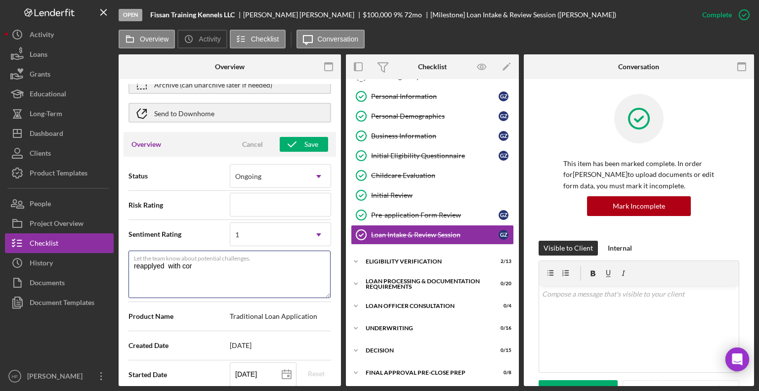
type textarea "Here's a snapshot of information that has been fully approved, as well as the i…"
type textarea "reapplyed with corre"
type textarea "Here's a snapshot of information that has been fully approved, as well as the i…"
type textarea "reapplyed with correc"
type textarea "Here's a snapshot of information that has been fully approved, as well as the i…"
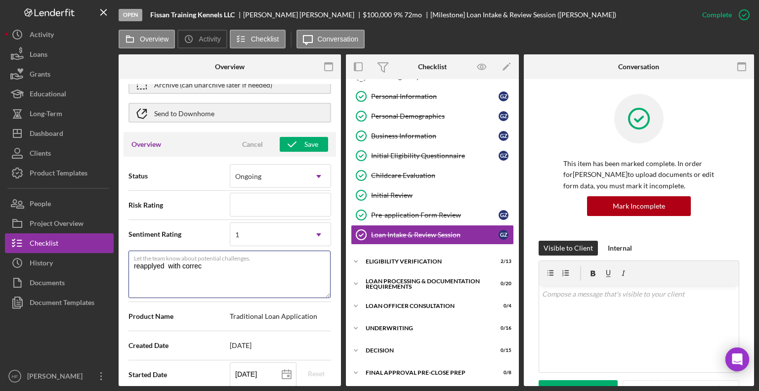
type textarea "reapplyed with correct"
type textarea "Here's a snapshot of information that has been fully approved, as well as the i…"
type textarea "reapplyed with correct"
type textarea "Here's a snapshot of information that has been fully approved, as well as the i…"
type textarea "reapplyed with correct i"
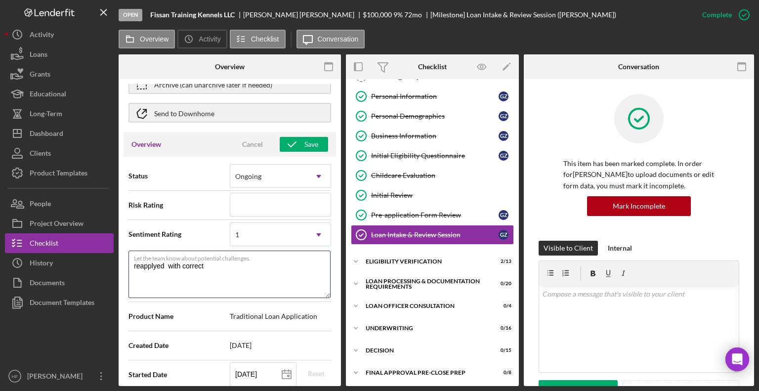
type textarea "Here's a snapshot of information that has been fully approved, as well as the i…"
type textarea "reapplyed with correct in"
type textarea "Here's a snapshot of information that has been fully approved, as well as the i…"
type textarea "reapplyed with correct inf"
type textarea "Here's a snapshot of information that has been fully approved, as well as the i…"
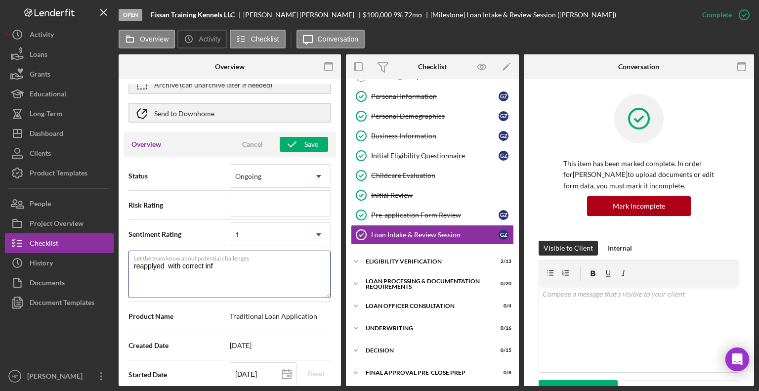
type textarea "reapplyed with correct info"
type textarea "Here's a snapshot of information that has been fully approved, as well as the i…"
type textarea "reapplyed with correct infom"
type textarea "Here's a snapshot of information that has been fully approved, as well as the i…"
type textarea "reapplyed with correct infomr"
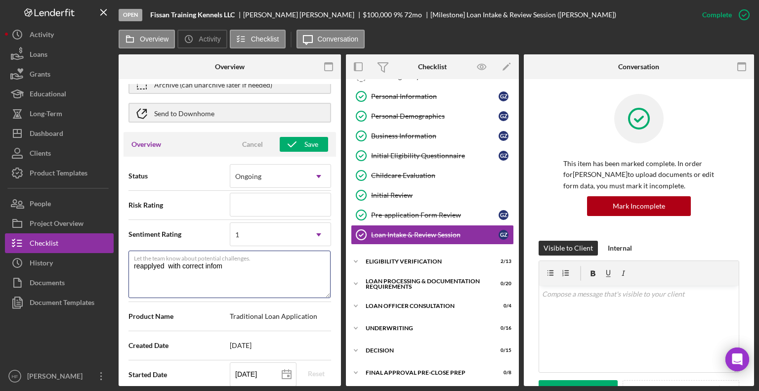
type textarea "Here's a snapshot of information that has been fully approved, as well as the i…"
type textarea "reapplyed with correct infom"
type textarea "Here's a snapshot of information that has been fully approved, as well as the i…"
type textarea "reapplyed with correct info"
type textarea "Here's a snapshot of information that has been fully approved, as well as the i…"
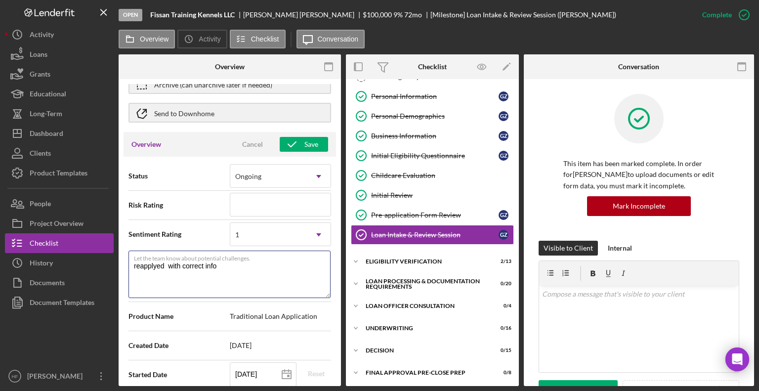
type textarea "reapplyed with correct inf"
type textarea "Here's a snapshot of information that has been fully approved, as well as the i…"
type textarea "reapplyed with correct in"
type textarea "Here's a snapshot of information that has been fully approved, as well as the i…"
type textarea "reapplyed with correct i"
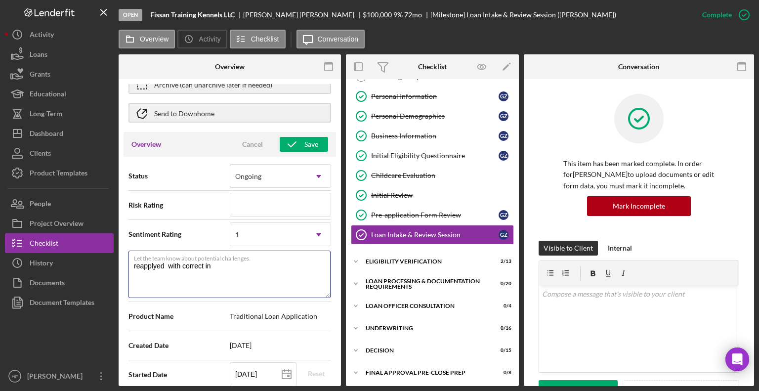
type textarea "Here's a snapshot of information that has been fully approved, as well as the i…"
type textarea "reapplyed with correct"
type textarea "Here's a snapshot of information that has been fully approved, as well as the i…"
type textarea "reapplyed with correct c"
type textarea "Here's a snapshot of information that has been fully approved, as well as the i…"
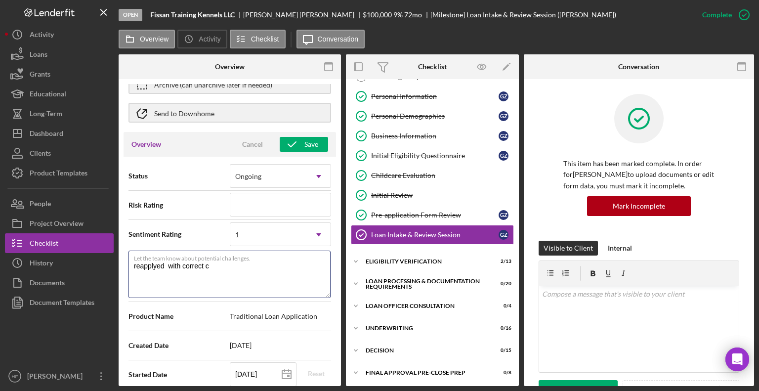
type textarea "reapplyed with correct cl"
type textarea "Here's a snapshot of information that has been fully approved, as well as the i…"
type textarea "reapplyed with correct cli"
type textarea "Here's a snapshot of information that has been fully approved, as well as the i…"
type textarea "reapplyed with correct clie"
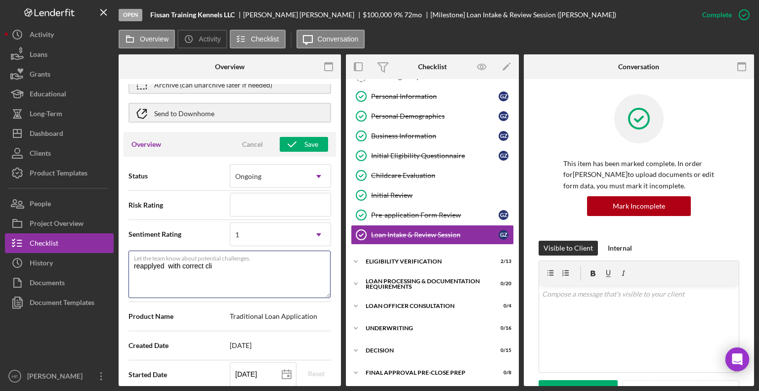
type textarea "Here's a snapshot of information that has been fully approved, as well as the i…"
type textarea "reapplyed with correct clien"
type textarea "Here's a snapshot of information that has been fully approved, as well as the i…"
type textarea "reapplyed with correct client"
type textarea "Here's a snapshot of information that has been fully approved, as well as the i…"
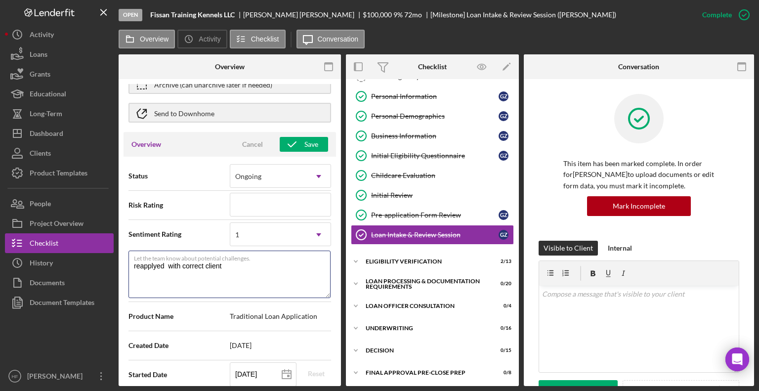
type textarea "reapplyed with correct client"
type textarea "Here's a snapshot of information that has been fully approved, as well as the i…"
type textarea "reapplyed with correct client i"
type textarea "Here's a snapshot of information that has been fully approved, as well as the i…"
type textarea "reapplyed with correct client in"
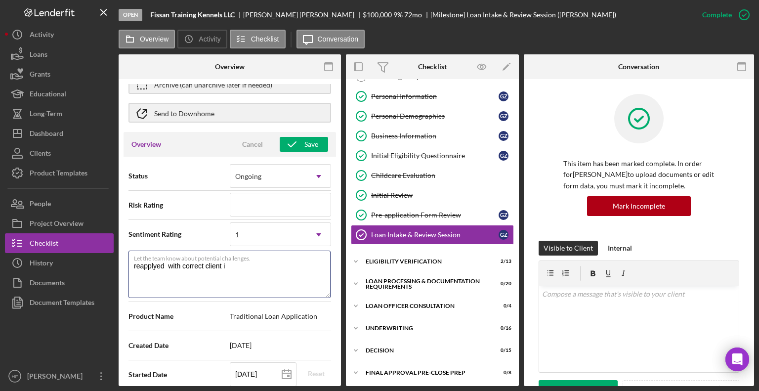
type textarea "Here's a snapshot of information that has been fully approved, as well as the i…"
type textarea "reapplyed with correct client inf"
type textarea "Here's a snapshot of information that has been fully approved, as well as the i…"
type textarea "reapplyed with correct client info"
type textarea "Here's a snapshot of information that has been fully approved, as well as the i…"
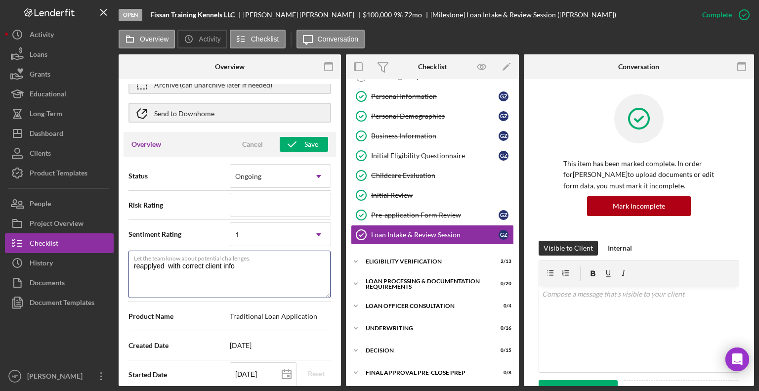
type textarea "reapplyed with correct client infom"
type textarea "Here's a snapshot of information that has been fully approved, as well as the i…"
type textarea "reapplyed with correct client infoma"
type textarea "Here's a snapshot of information that has been fully approved, as well as the i…"
type textarea "reapplyed with correct client infomat"
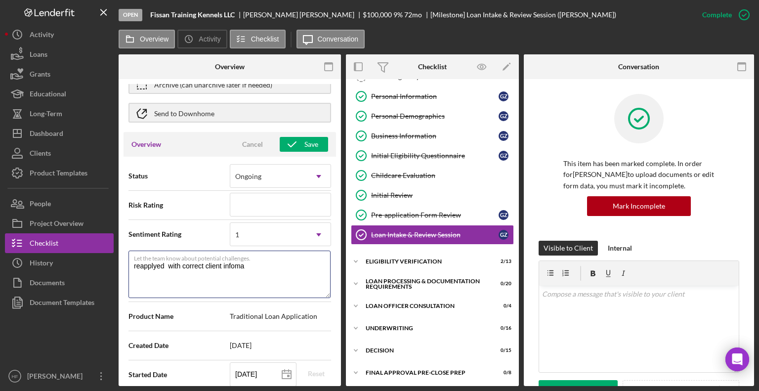
type textarea "Here's a snapshot of information that has been fully approved, as well as the i…"
type textarea "reapplyed with correct client infomati"
type textarea "Here's a snapshot of information that has been fully approved, as well as the i…"
type textarea "reapplyed with correct client infomatio"
type textarea "Here's a snapshot of information that has been fully approved, as well as the i…"
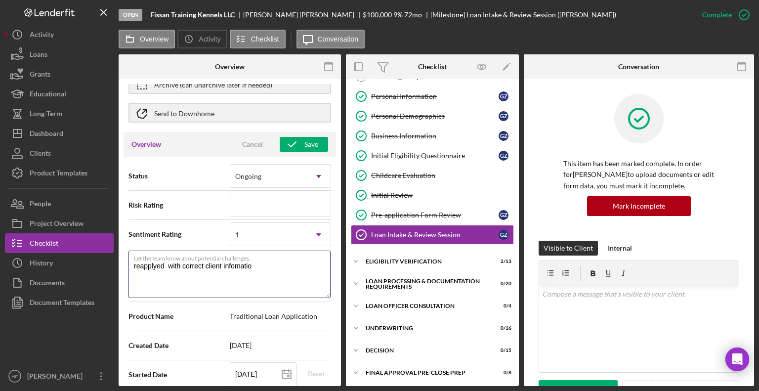
type textarea "reapplyed with correct client infomation"
type textarea "Here's a snapshot of information that has been fully approved, as well as the i…"
type textarea "reapplyed with correct client infomation"
type textarea "Here's a snapshot of information that has been fully approved, as well as the i…"
type textarea "reapplied with correct client infomation"
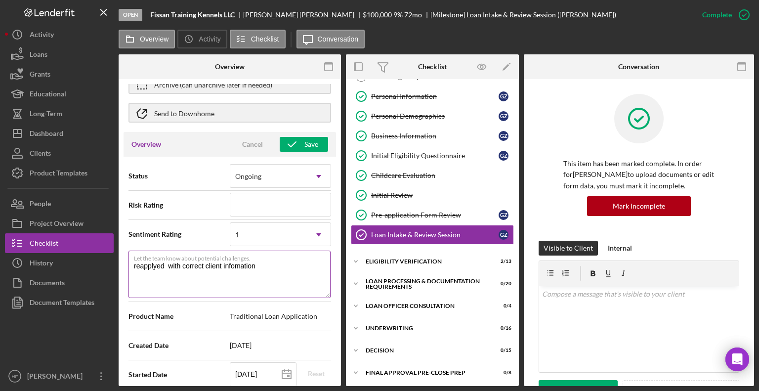
type textarea "Here's a snapshot of information that has been fully approved, as well as the i…"
click at [245, 264] on textarea "reapplied with correct client infomation" at bounding box center [229, 273] width 202 height 47
type textarea "reapplied with correct client information"
type textarea "Here's a snapshot of information that has been fully approved, as well as the i…"
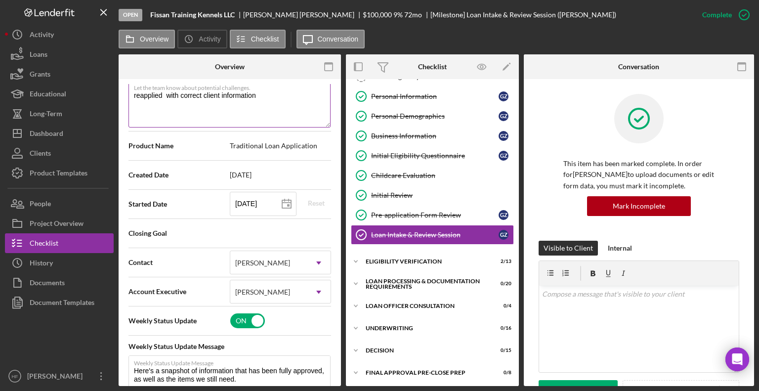
scroll to position [225, 0]
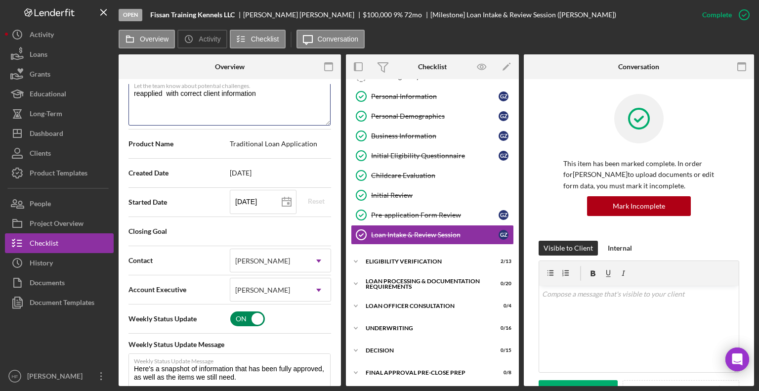
type textarea "reapplied with correct client information"
type textarea "Here's a snapshot of information that has been fully approved, as well as the i…"
click at [237, 320] on input "checkbox" at bounding box center [247, 318] width 35 height 15
checkbox input "false"
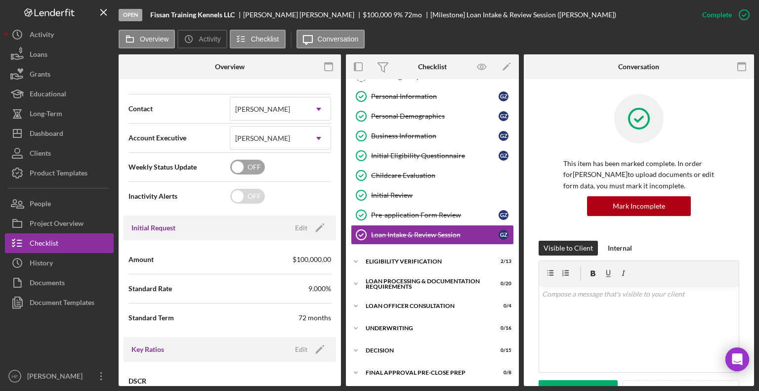
scroll to position [377, 0]
click at [310, 233] on icon "Icon/Edit" at bounding box center [319, 227] width 25 height 25
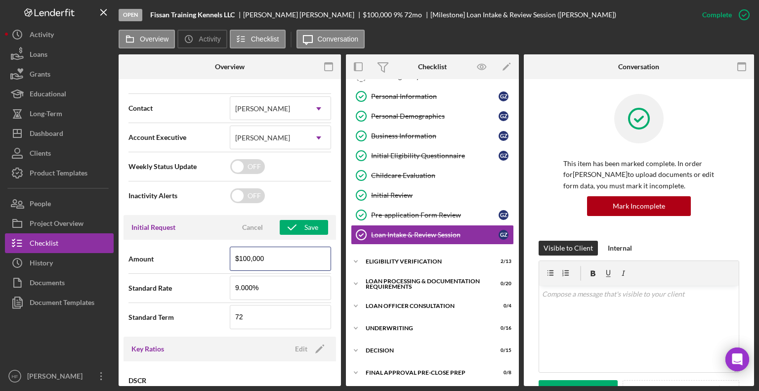
drag, startPoint x: 268, startPoint y: 258, endPoint x: 189, endPoint y: 266, distance: 79.5
click at [189, 266] on div "Amount $100,000" at bounding box center [229, 259] width 203 height 25
type input "$0"
click at [189, 268] on div "Amount $0" at bounding box center [229, 259] width 203 height 25
click at [308, 232] on div "Save" at bounding box center [311, 227] width 14 height 15
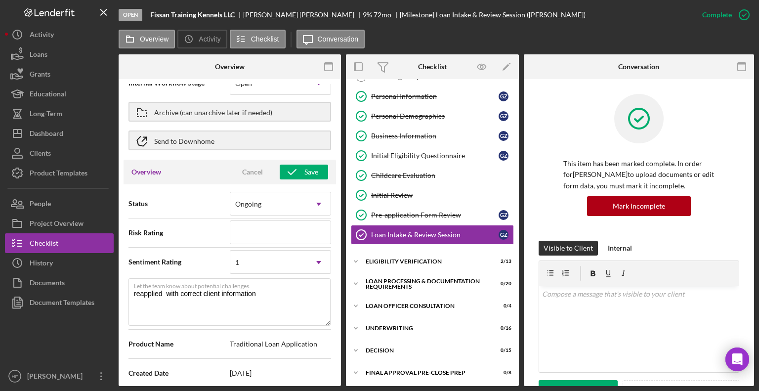
scroll to position [0, 0]
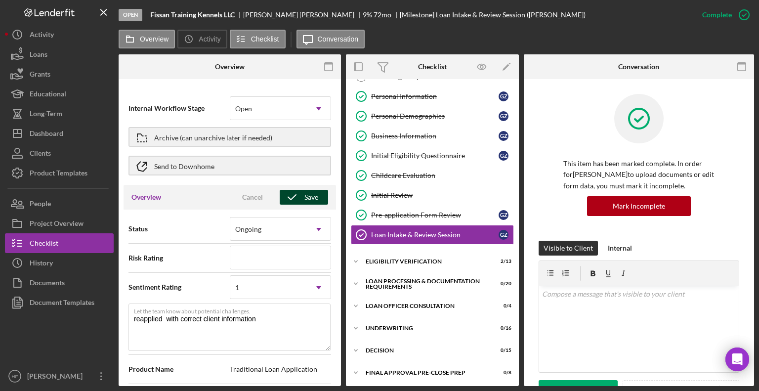
click at [304, 197] on div "Save" at bounding box center [311, 197] width 14 height 15
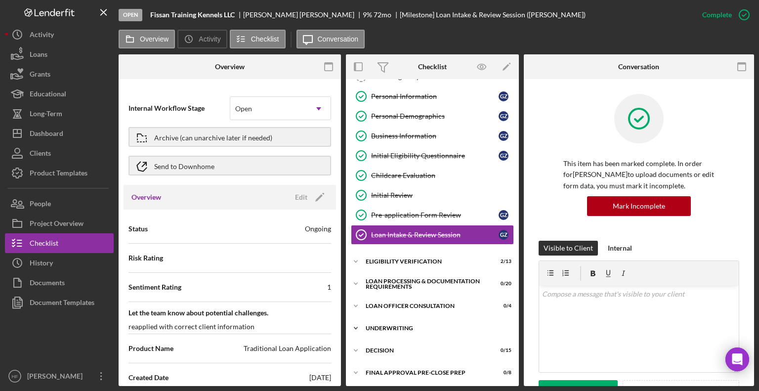
scroll to position [168, 0]
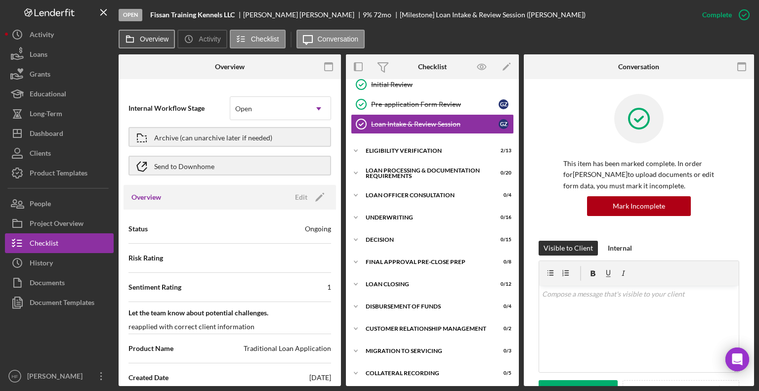
click at [152, 40] on label "Overview" at bounding box center [154, 39] width 29 height 8
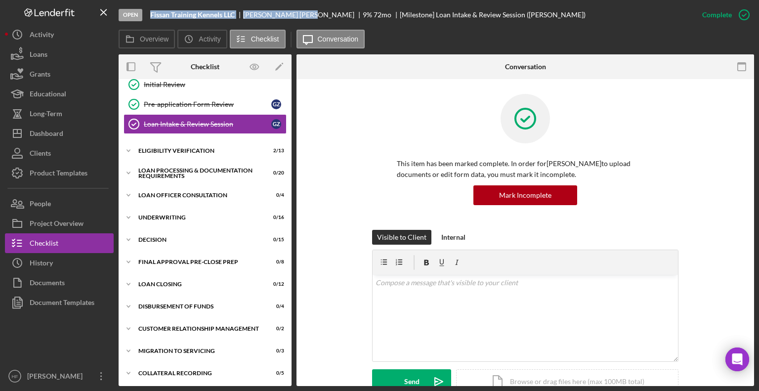
drag, startPoint x: 150, startPoint y: 13, endPoint x: 282, endPoint y: 7, distance: 132.0
click at [282, 7] on div "Open Fissan Training Kennels LLC Gary Ziehr 9 % 72 mo [Milestone] Loan Intake &…" at bounding box center [406, 15] width 574 height 30
copy div "Fissan Training Kennels LLC Gary Ziehr"
click at [66, 140] on button "Icon/Dashboard Dashboard" at bounding box center [59, 134] width 109 height 20
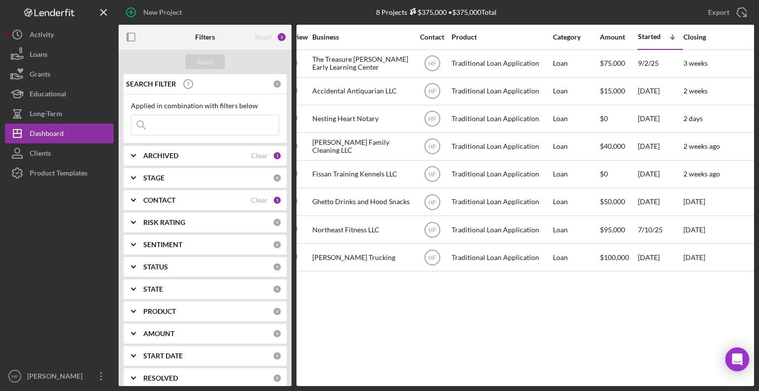
scroll to position [0, 218]
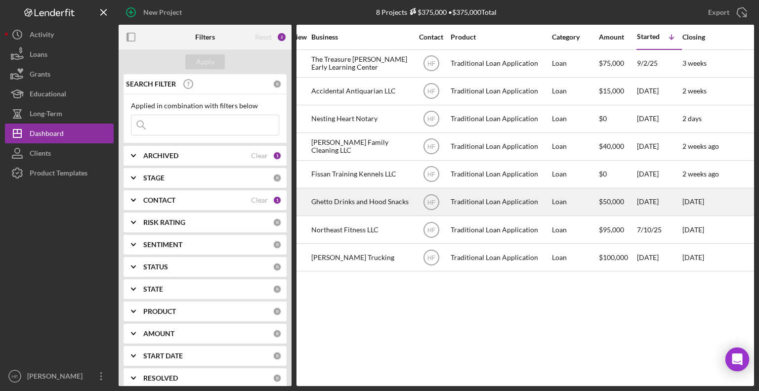
click at [372, 202] on div "Ghetto Drinks and Hood Snacks" at bounding box center [360, 202] width 99 height 26
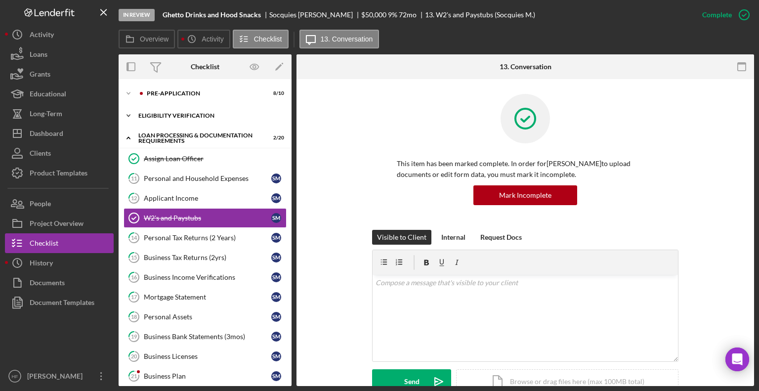
click at [209, 121] on div "Icon/Expander Eligibility Verification 8 / 13" at bounding box center [205, 116] width 173 height 20
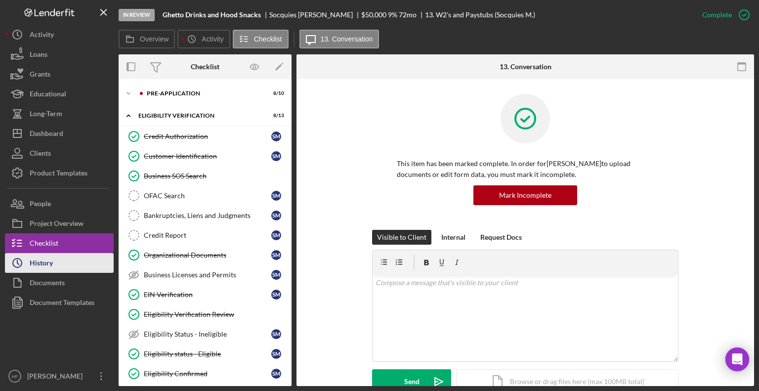
click at [59, 270] on button "Icon/History History" at bounding box center [59, 263] width 109 height 20
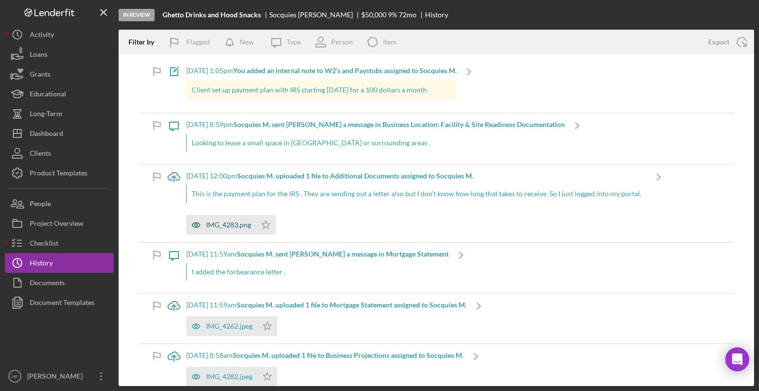
click at [232, 218] on div "IMG_4283.png" at bounding box center [221, 225] width 70 height 20
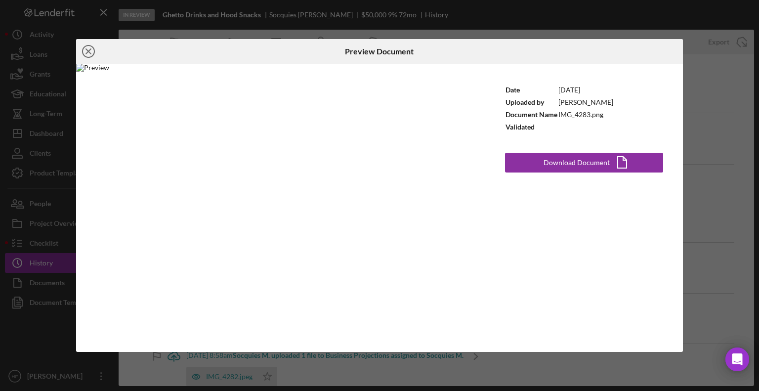
click at [93, 54] on icon "Icon/Close" at bounding box center [88, 51] width 25 height 25
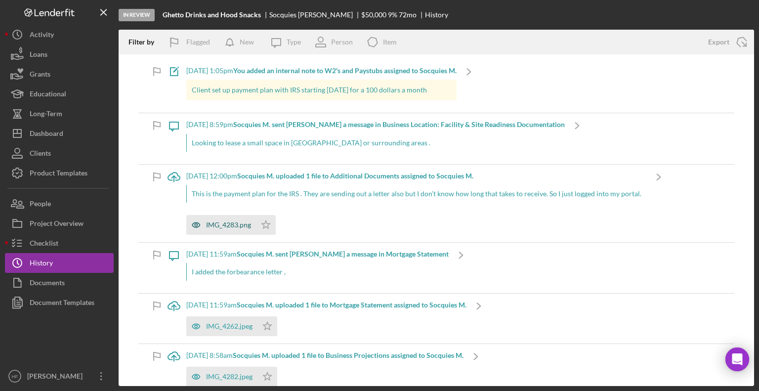
click at [211, 222] on div "IMG_4283.png" at bounding box center [228, 225] width 45 height 8
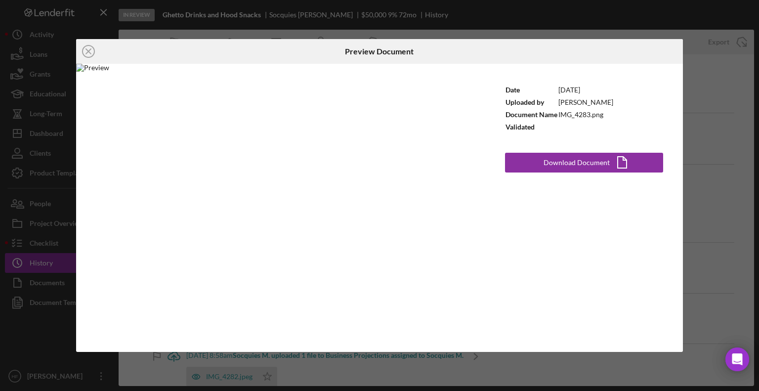
click at [2, 215] on div "Icon/Close Preview Document Date 9/15/2025 Uploaded by Socquies Mccurtis Docume…" at bounding box center [379, 195] width 759 height 391
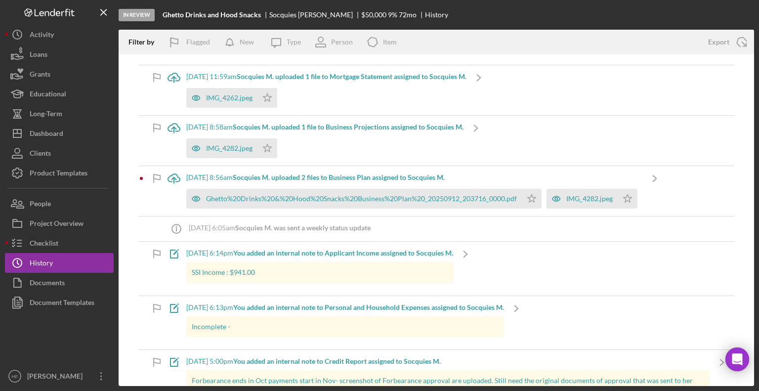
scroll to position [231, 0]
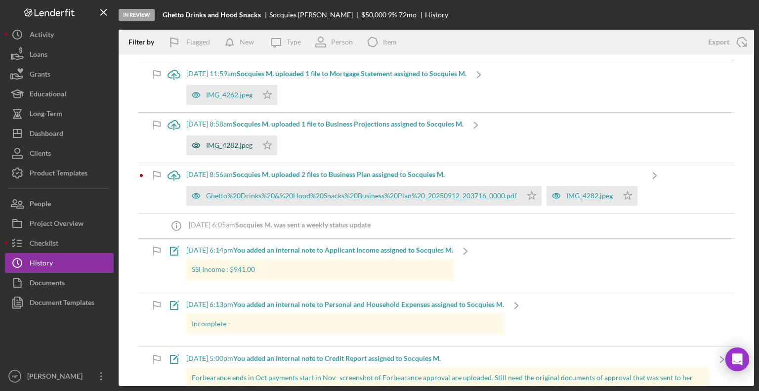
click at [226, 143] on div "IMG_4282.jpeg" at bounding box center [229, 145] width 46 height 8
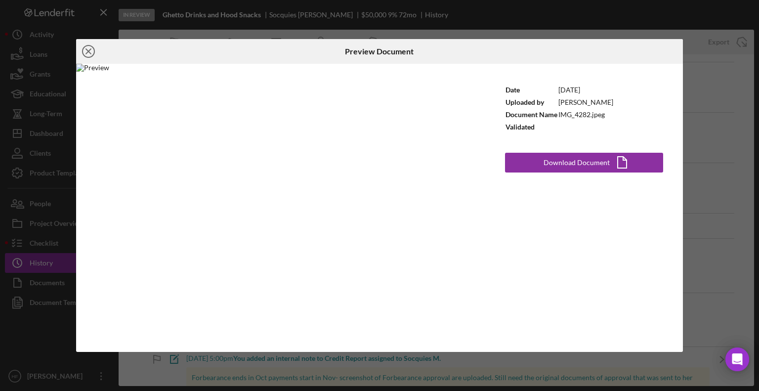
click at [90, 57] on circle at bounding box center [89, 51] width 12 height 12
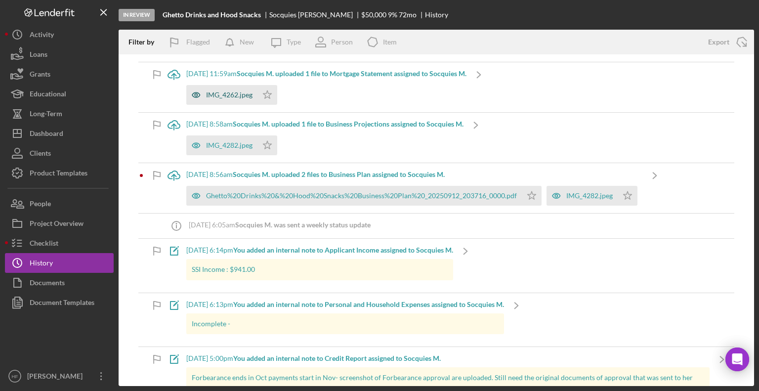
click at [248, 96] on div "IMG_4262.jpeg" at bounding box center [229, 95] width 46 height 8
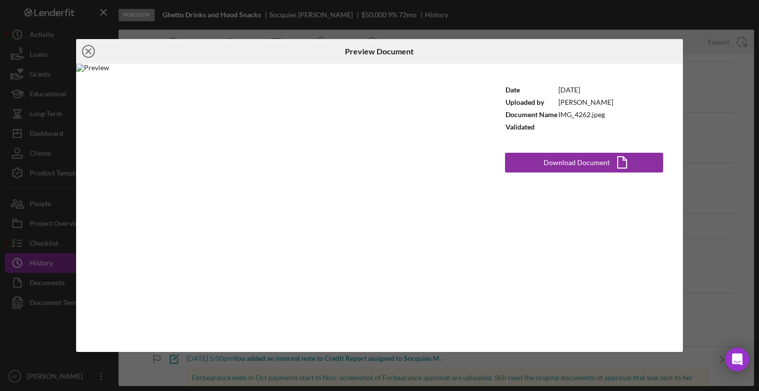
click at [84, 48] on icon "Icon/Close" at bounding box center [88, 51] width 25 height 25
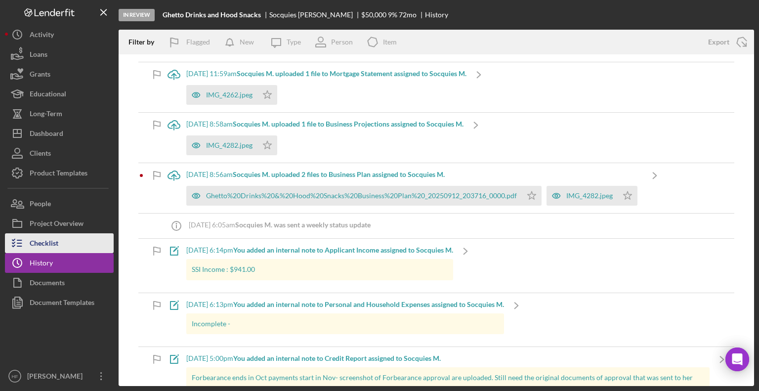
click at [69, 238] on button "Checklist" at bounding box center [59, 243] width 109 height 20
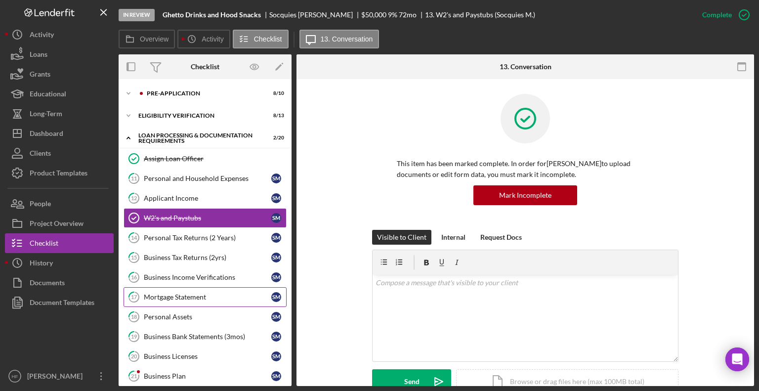
click at [251, 290] on link "17 Mortgage Statement S M" at bounding box center [205, 297] width 163 height 20
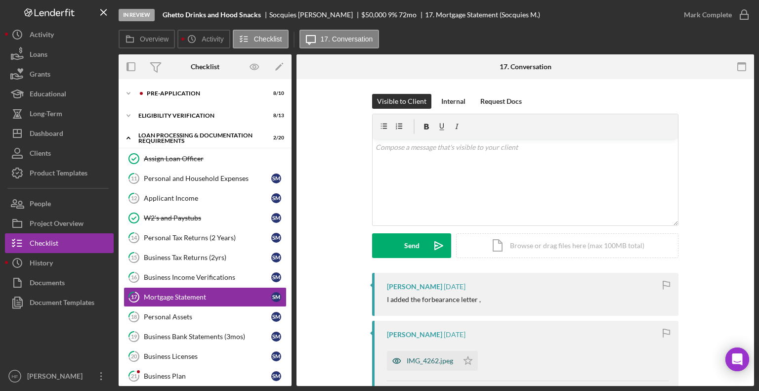
click at [432, 359] on div "IMG_4262.jpeg" at bounding box center [430, 361] width 46 height 8
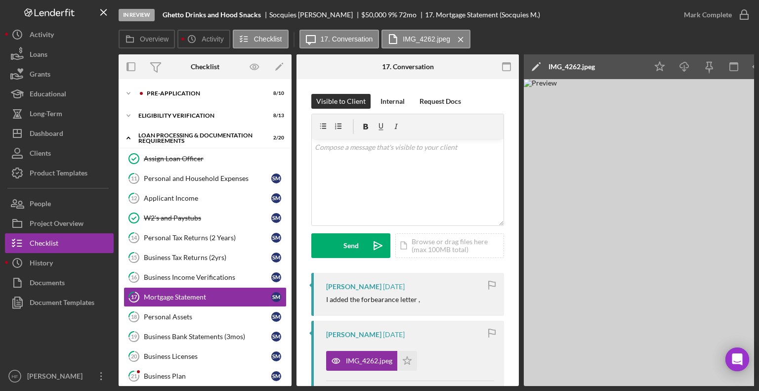
click at [551, 284] on img at bounding box center [672, 232] width 296 height 307
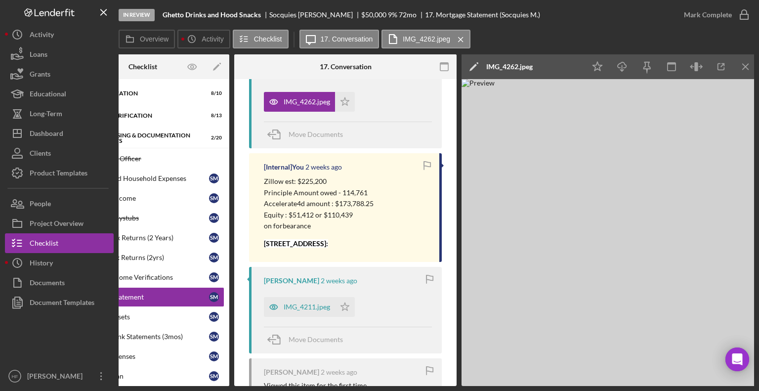
scroll to position [269, 0]
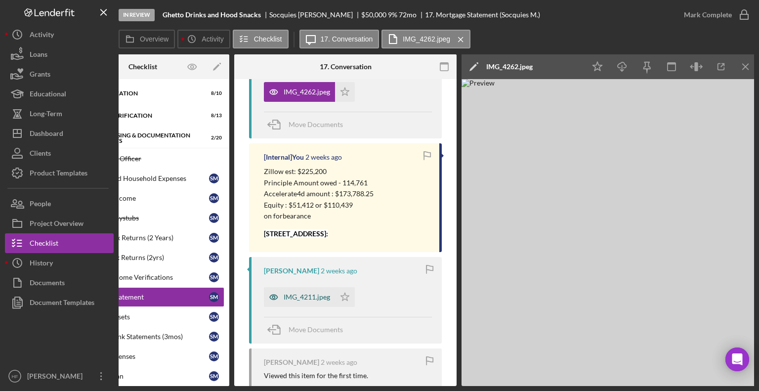
click at [305, 299] on div "IMG_4211.jpeg" at bounding box center [307, 297] width 46 height 8
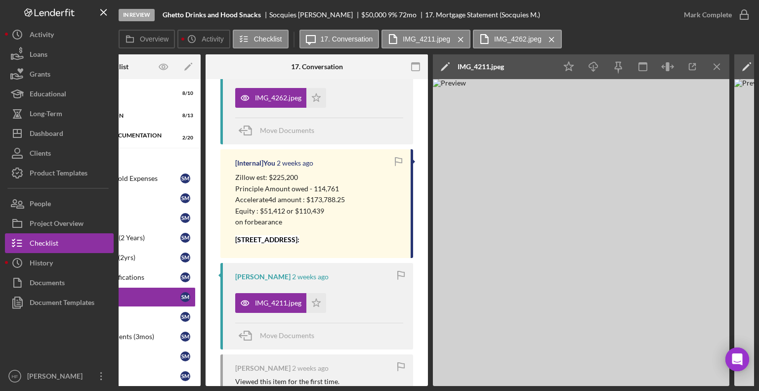
scroll to position [0, 0]
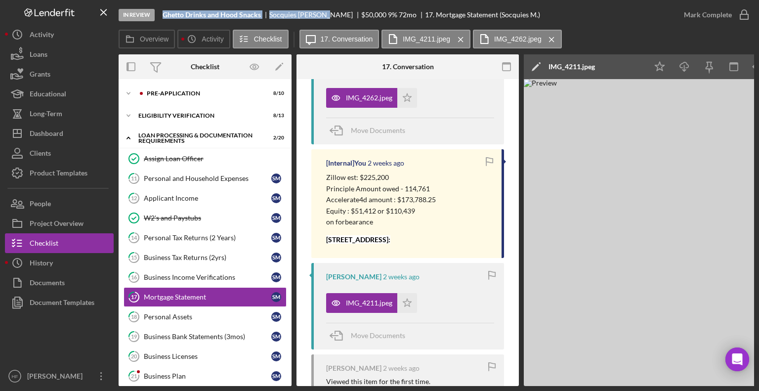
drag, startPoint x: 165, startPoint y: 15, endPoint x: 324, endPoint y: 10, distance: 159.7
click at [324, 11] on div "Ghetto Drinks and Hood Snacks Socquies Mccurtis $50,000 $50,000 9 % 72 mo 17. M…" at bounding box center [351, 15] width 377 height 8
copy div "Ghetto Drinks and Hood Snacks Socquies Mccurtis"
